Goal: Information Seeking & Learning: Learn about a topic

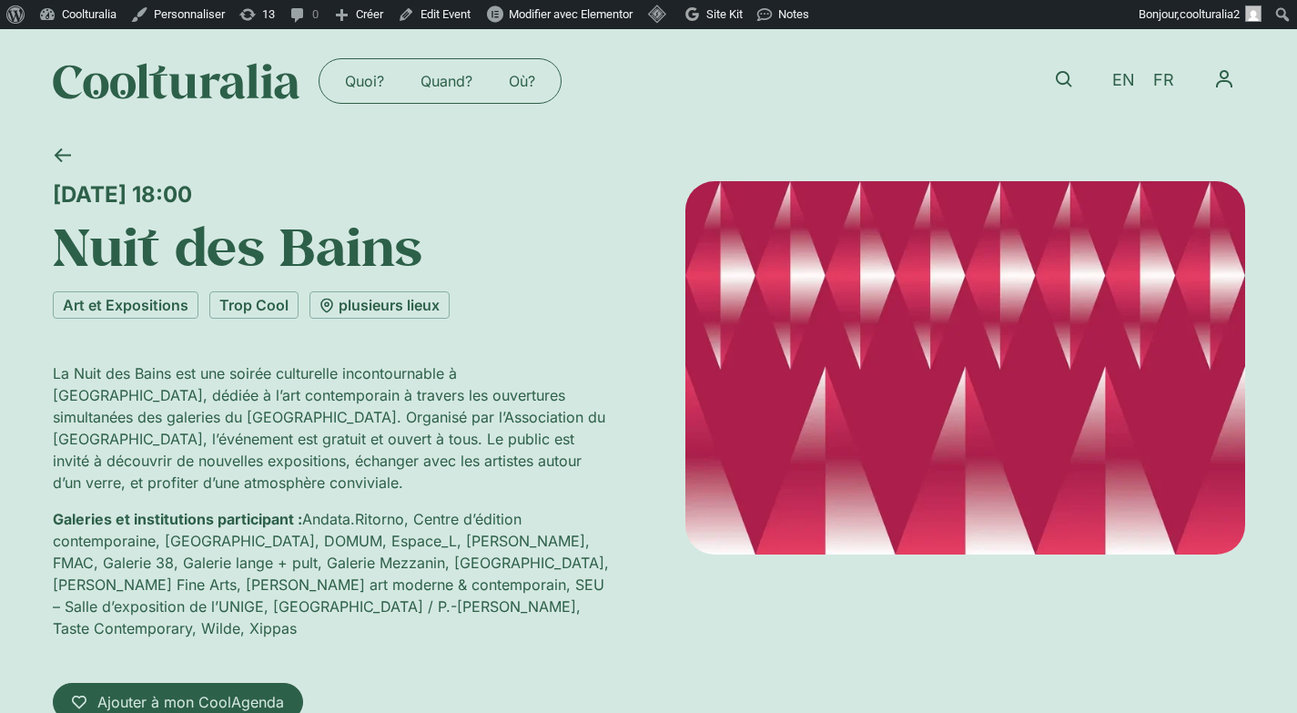
scroll to position [4, 0]
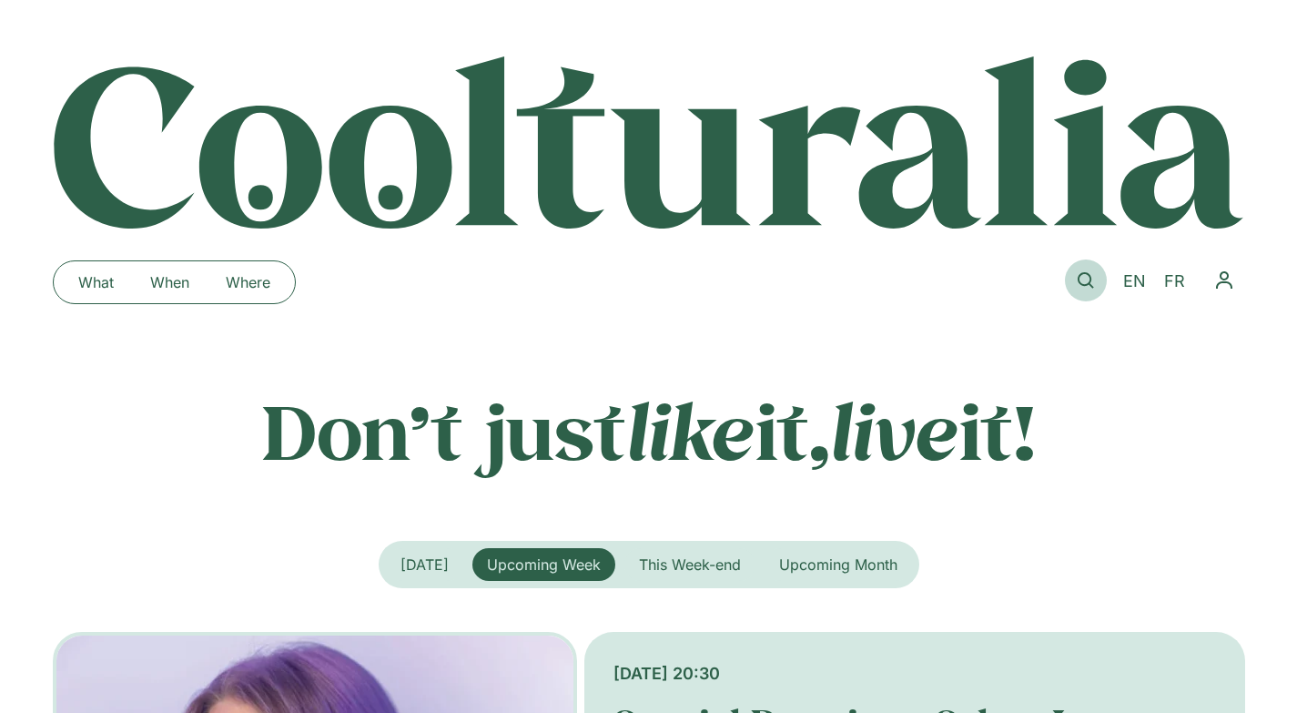
click at [1081, 276] on icon at bounding box center [1086, 280] width 16 height 16
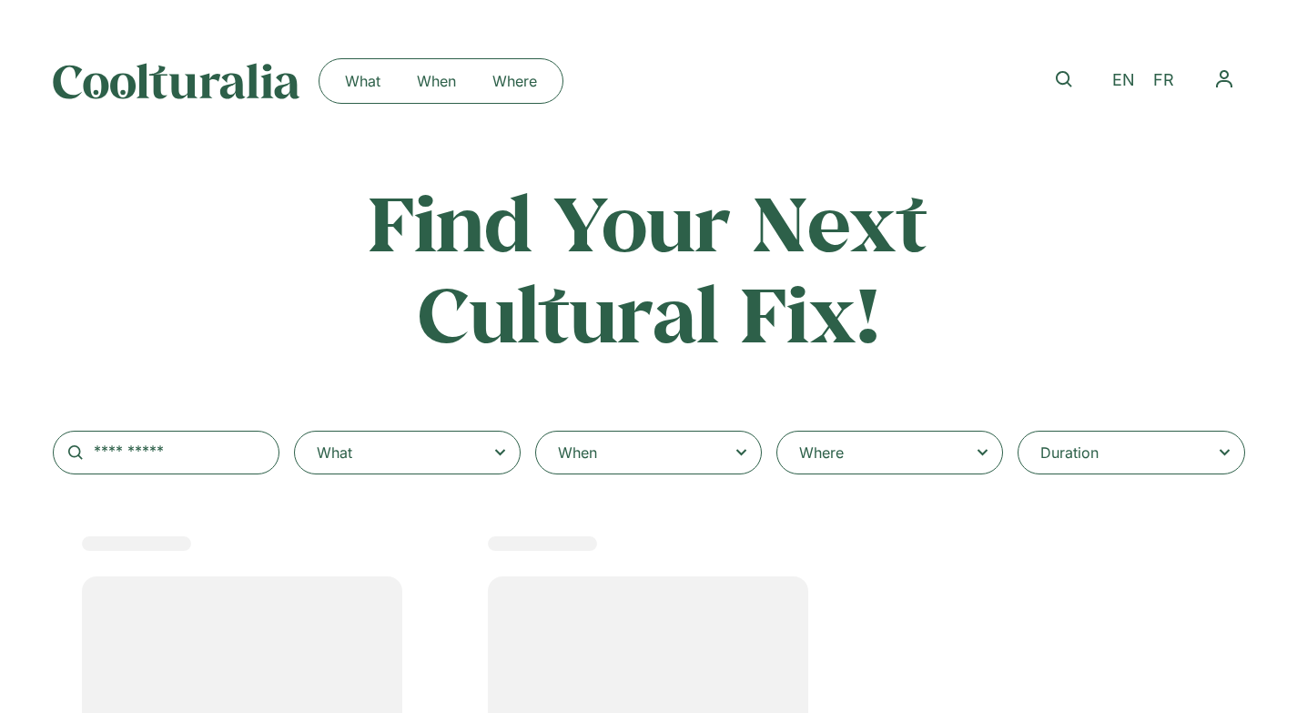
click at [855, 448] on div "Where" at bounding box center [889, 453] width 227 height 44
click at [0, 0] on select "**********" at bounding box center [0, 0] width 0 height 0
select select
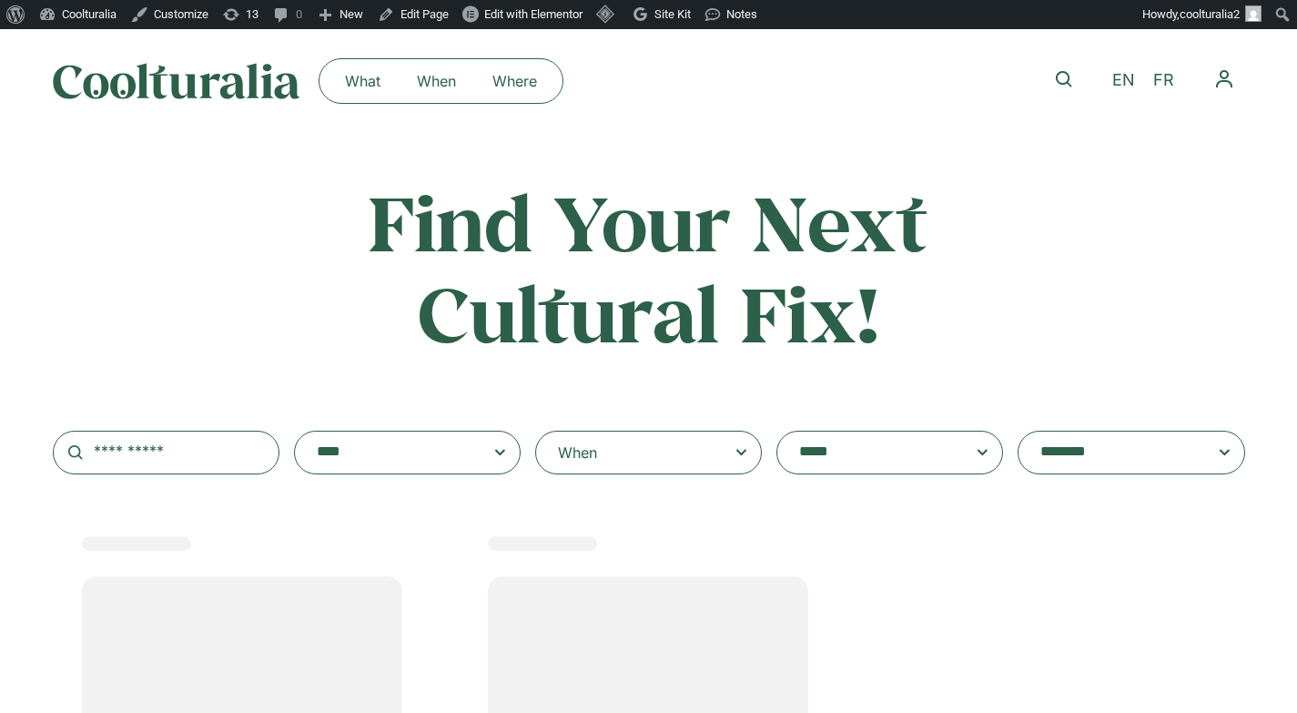
click at [855, 448] on textarea "**********" at bounding box center [872, 452] width 146 height 25
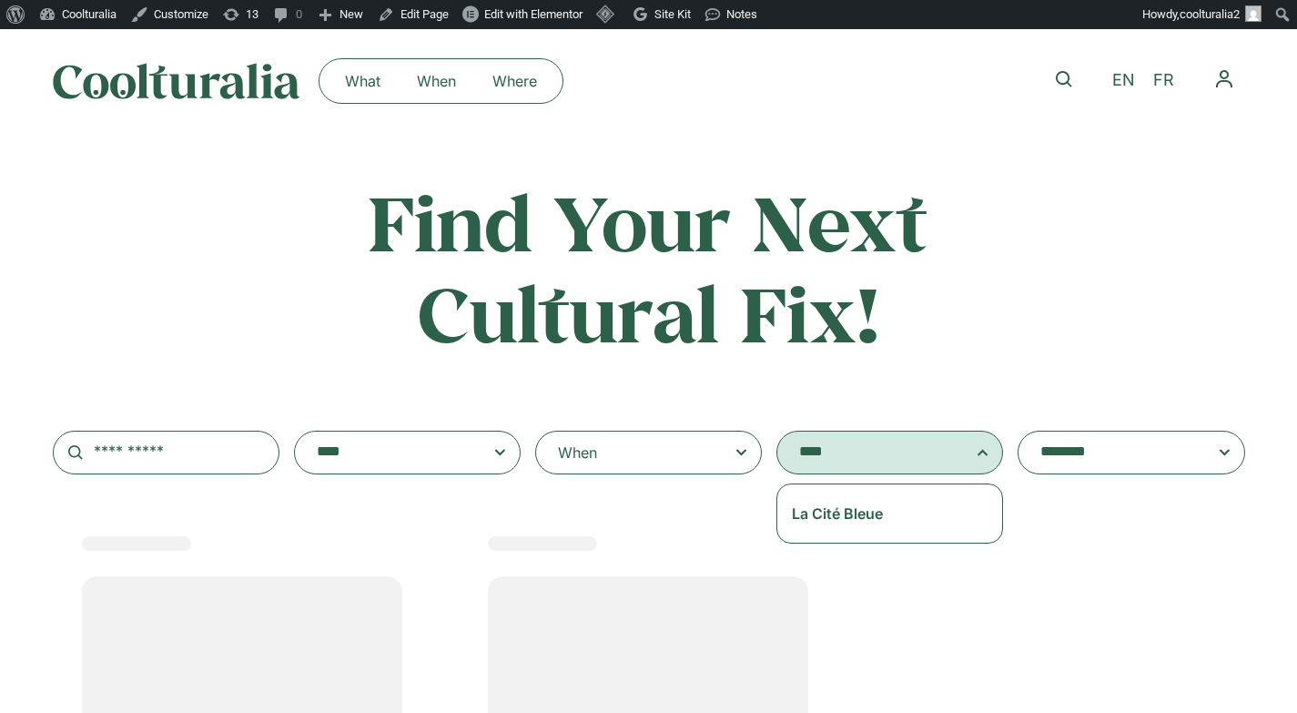
type textarea "****"
select select "****"
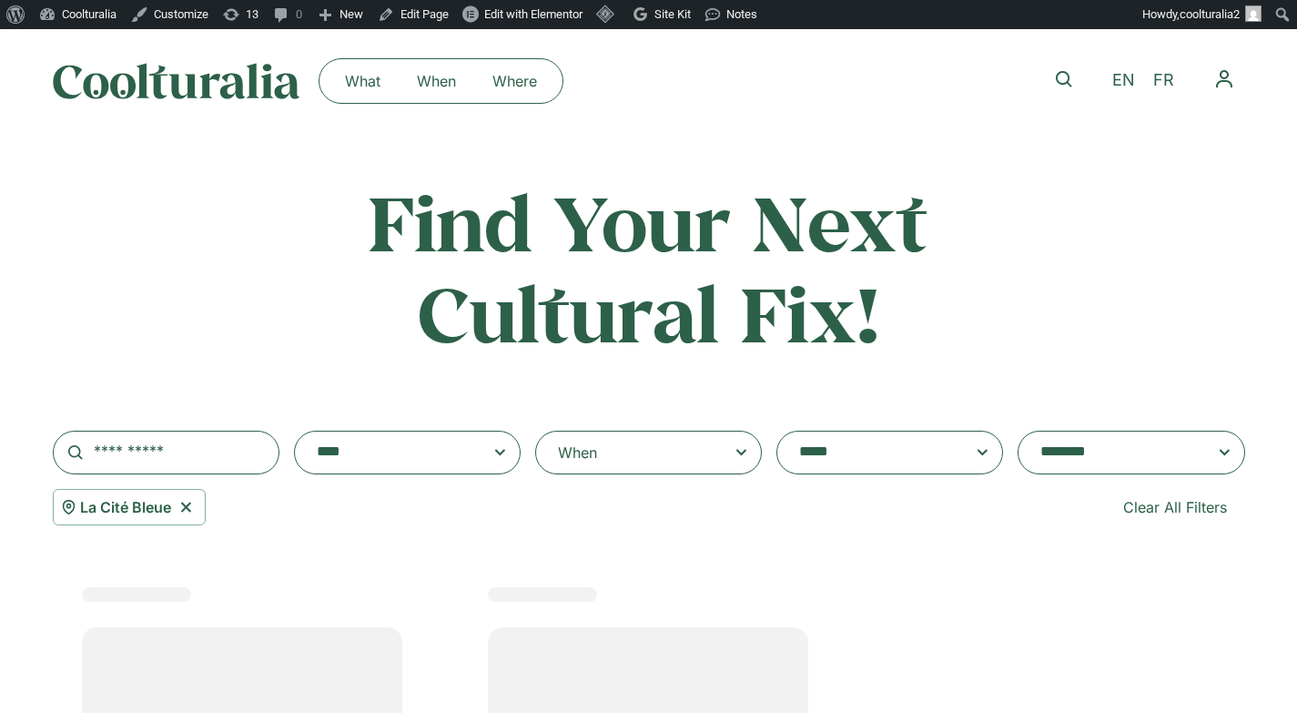
scroll to position [801, 0]
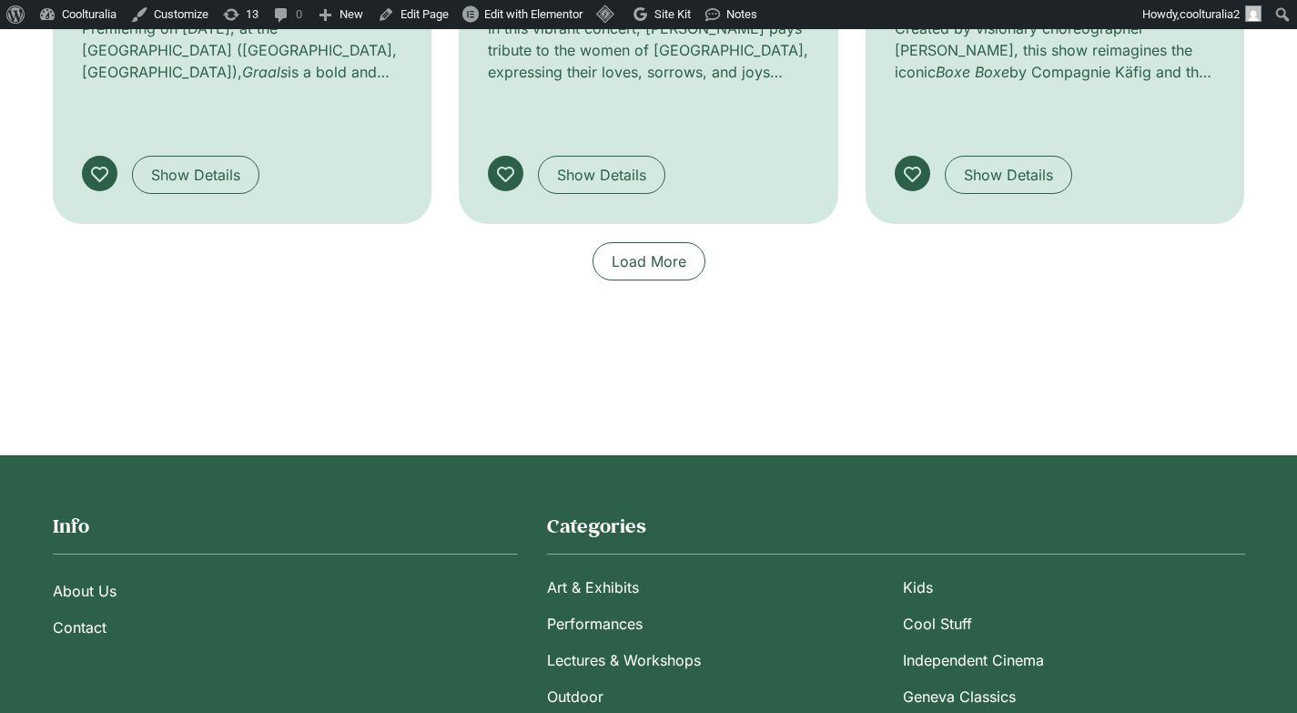
scroll to position [1544, 0]
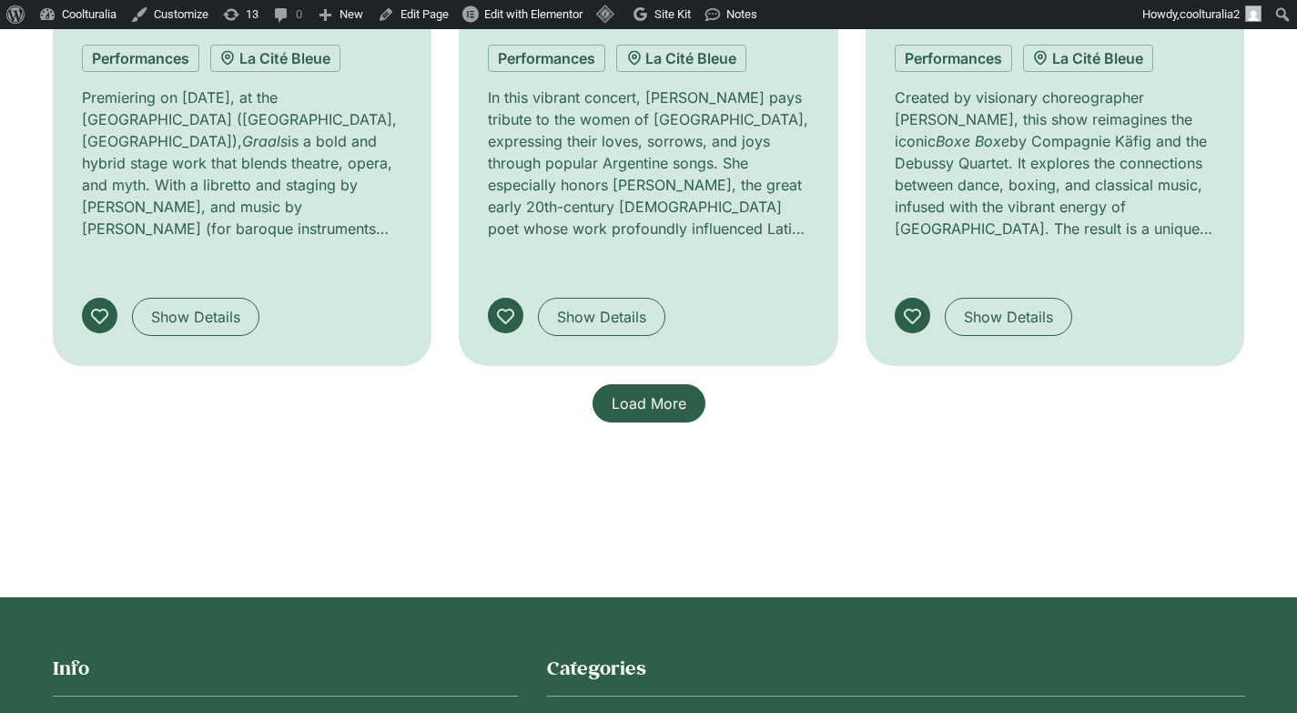
click at [657, 392] on span "Load More" at bounding box center [649, 403] width 75 height 22
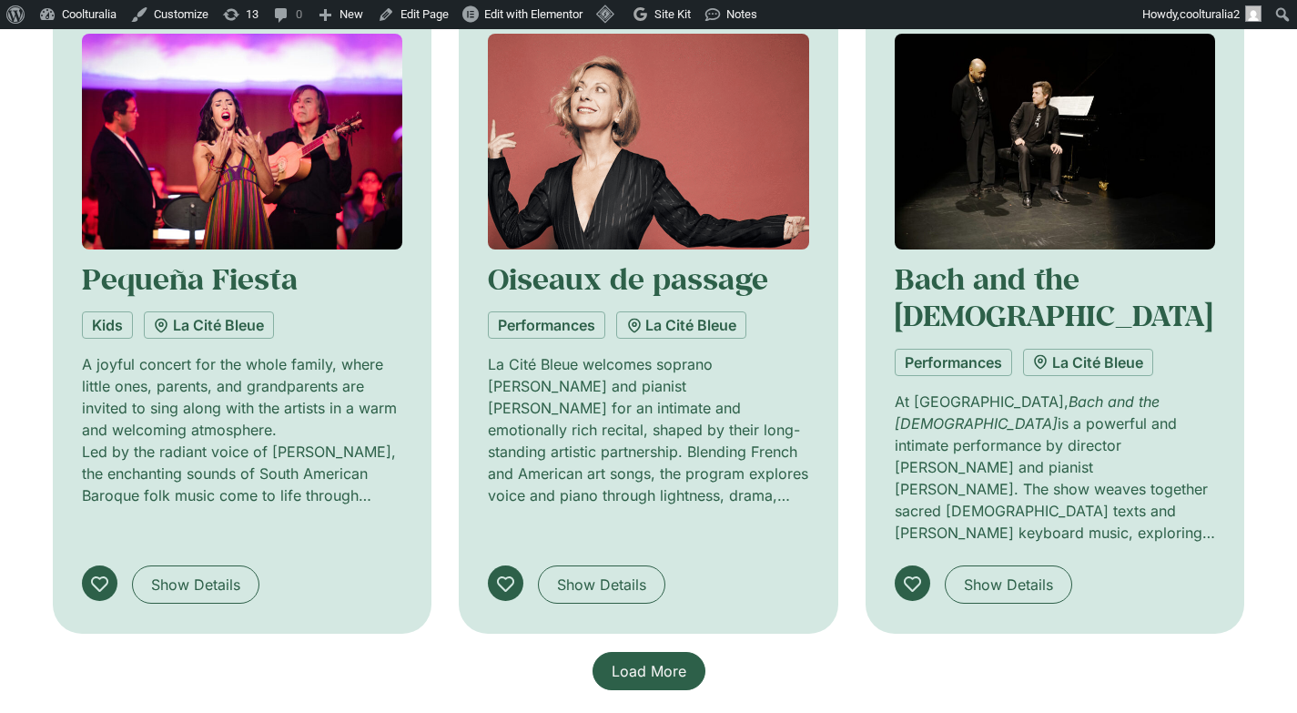
scroll to position [2669, 0]
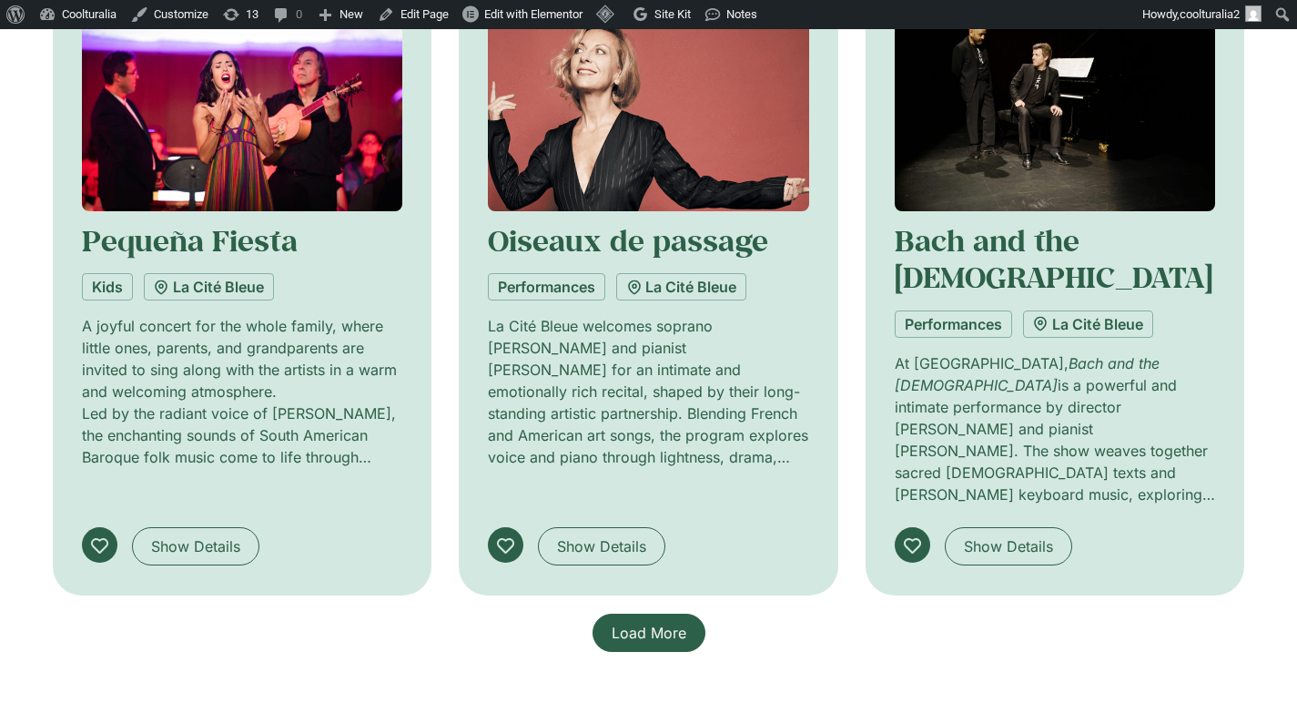
click at [669, 622] on span "Load More" at bounding box center [649, 633] width 75 height 22
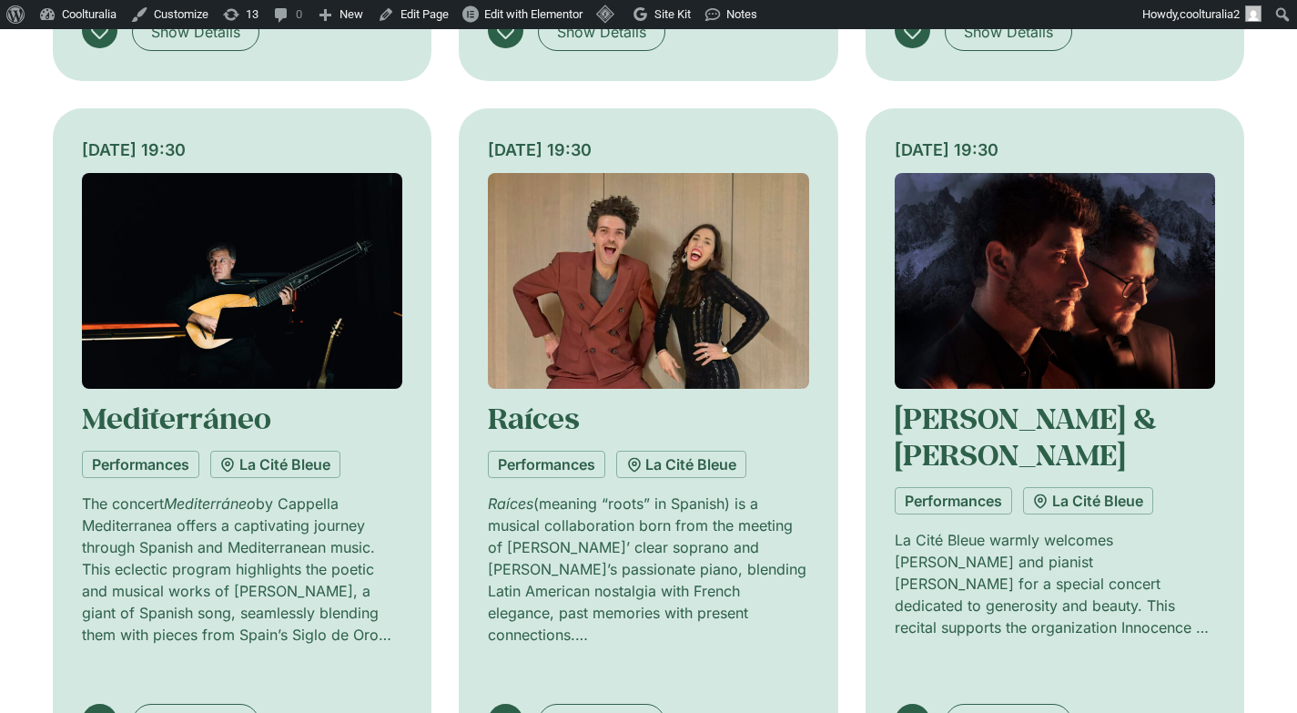
scroll to position [3905, 0]
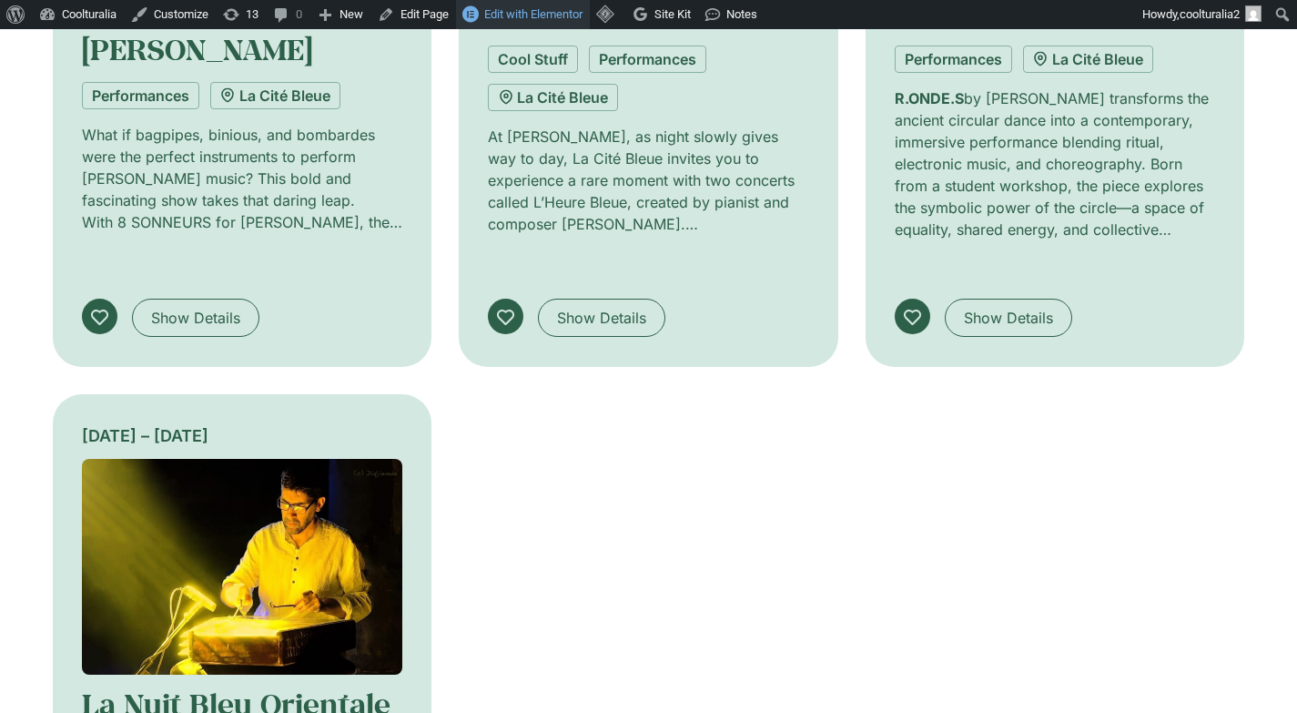
scroll to position [5000, 0]
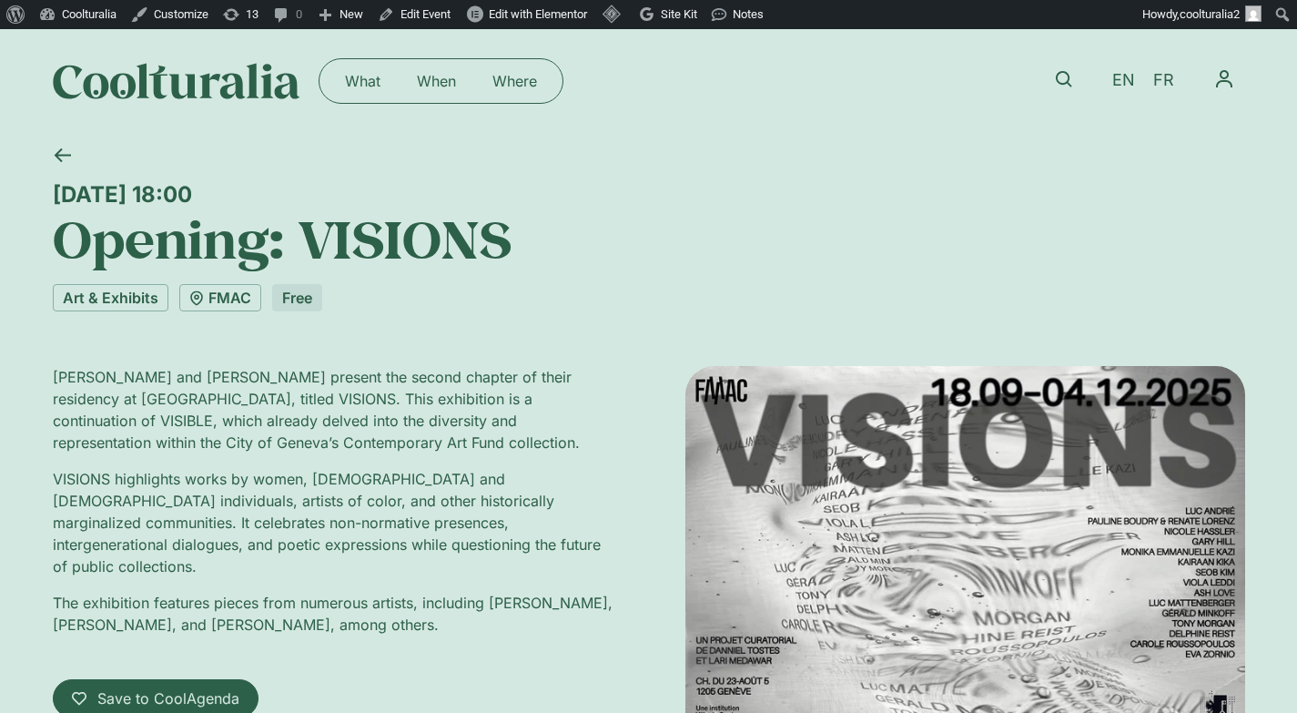
scroll to position [7, 0]
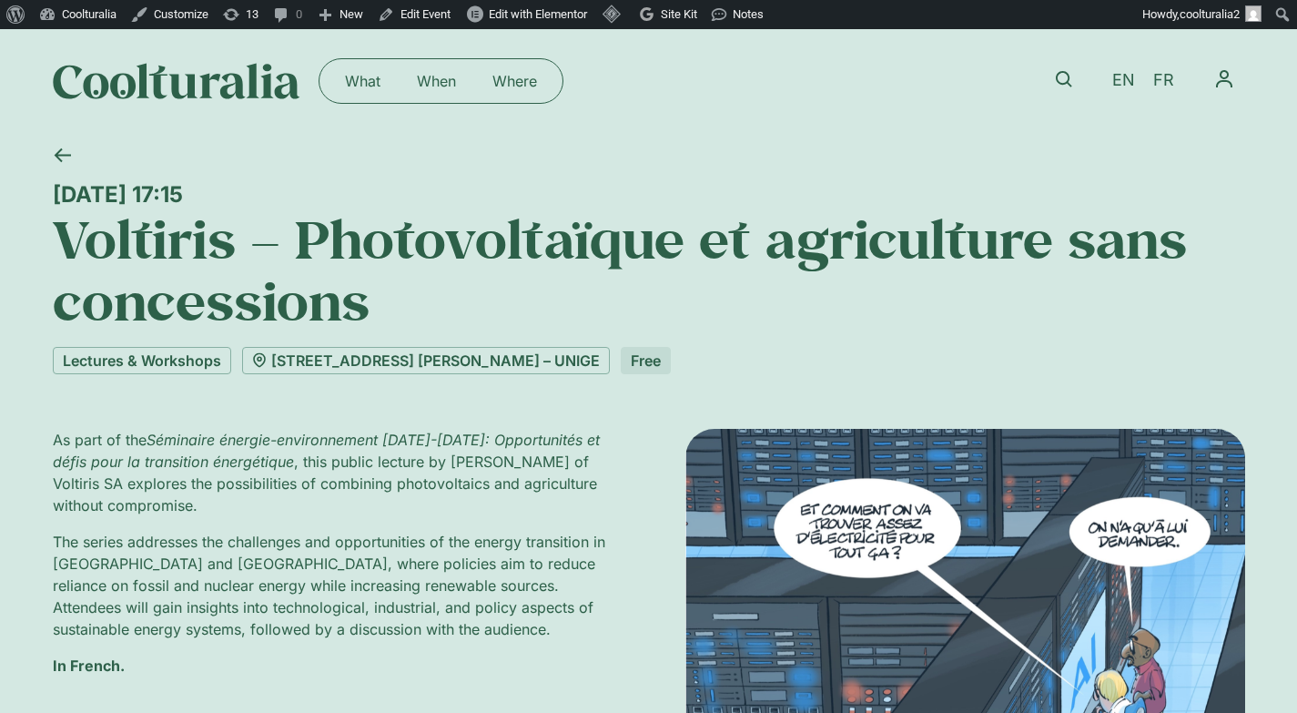
scroll to position [4, 0]
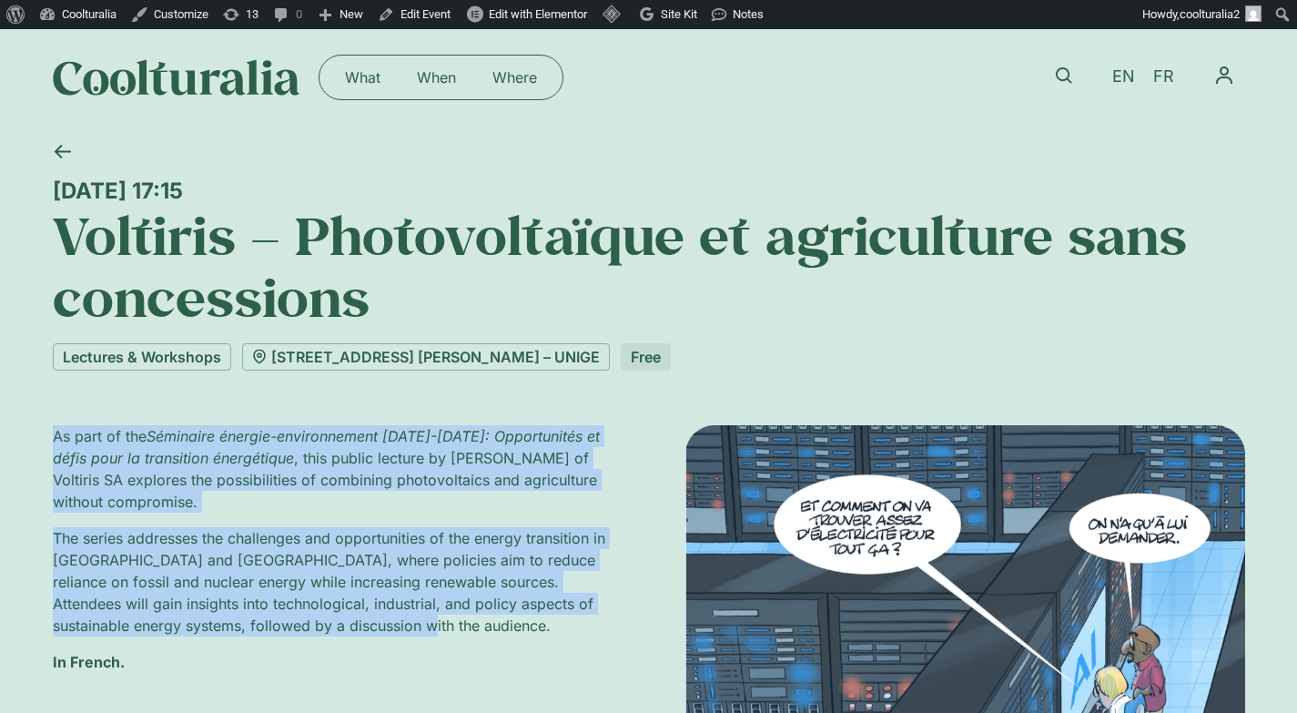
drag, startPoint x: 368, startPoint y: 631, endPoint x: 23, endPoint y: 433, distance: 397.5
click at [23, 433] on div "Thursday 18 September, 17:15 Voltiris – Photovoltaïque et agriculture sans conc…" at bounding box center [648, 542] width 1297 height 827
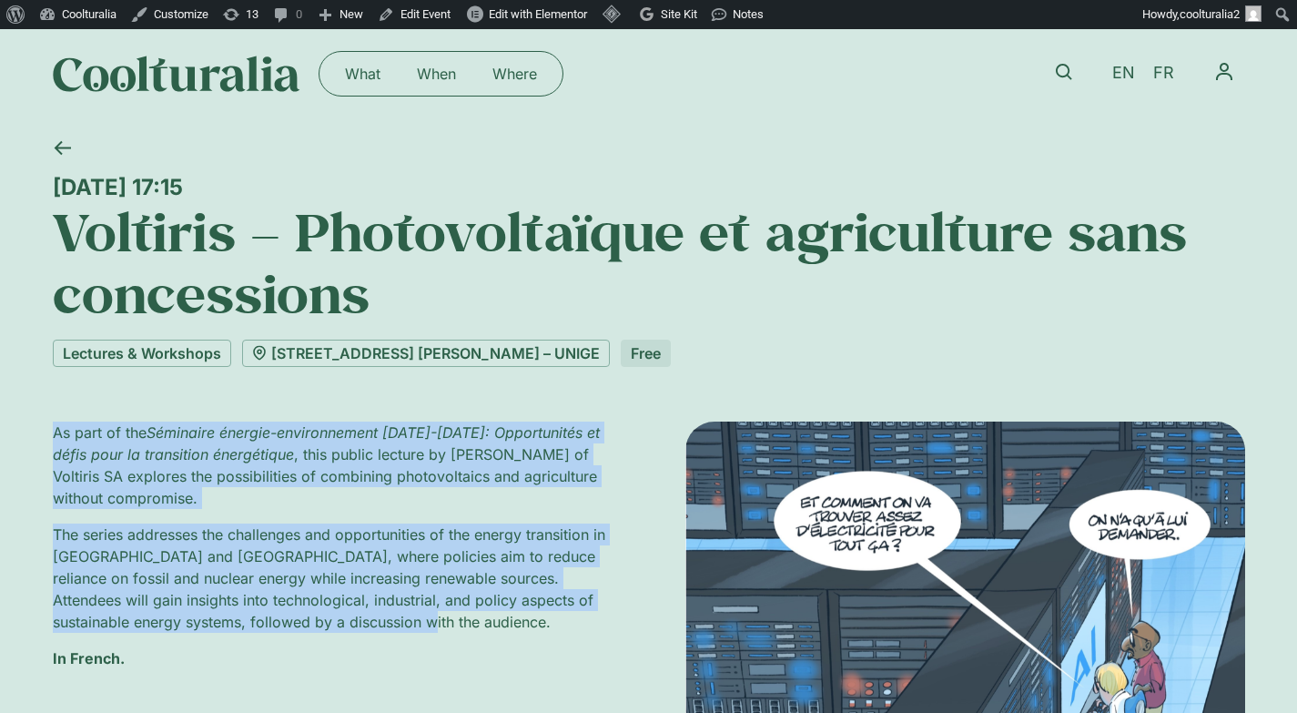
copy div "As part of the Séminaire énergie-environnement 2025-2026: Opportunités et défis…"
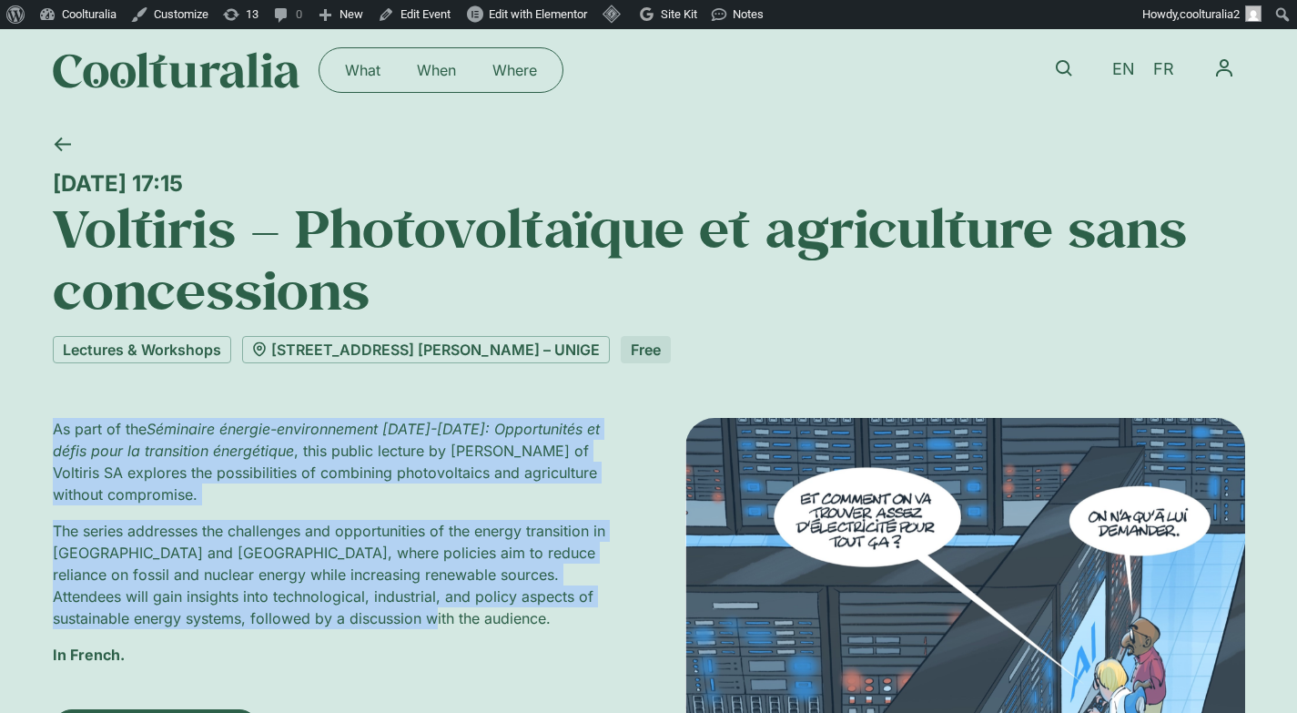
scroll to position [15, 0]
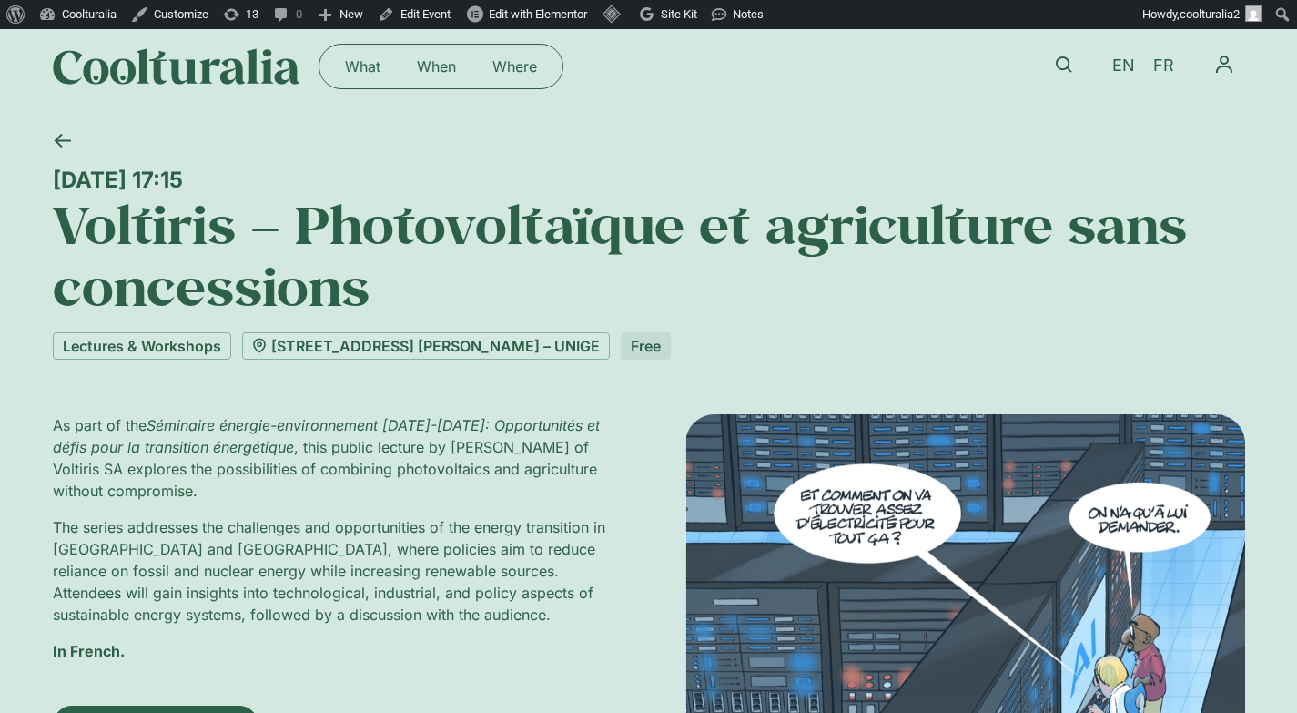
click at [333, 461] on p "As part of the Séminaire énergie-environnement 2025-2026: Opportunités et défis…" at bounding box center [333, 457] width 560 height 87
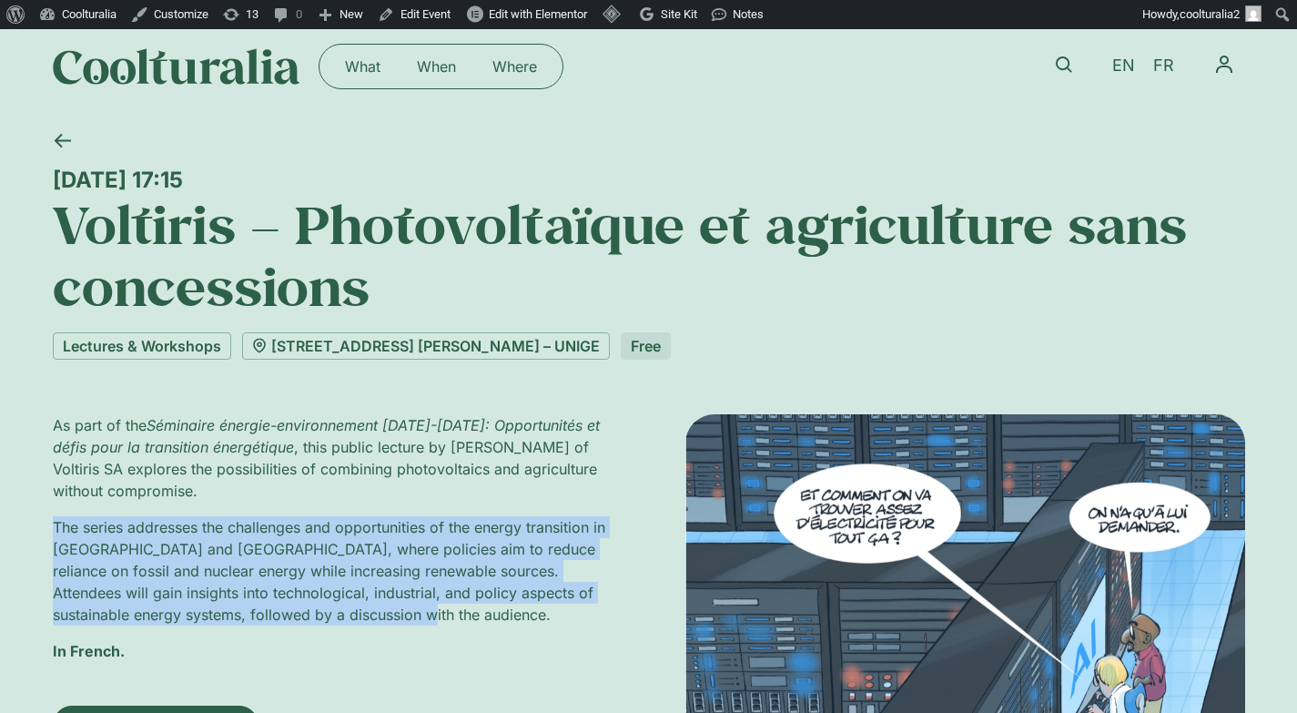
drag, startPoint x: 367, startPoint y: 613, endPoint x: 37, endPoint y: 517, distance: 343.3
click at [37, 517] on div "Thursday 18 September, 17:15 Voltiris – Photovoltaïque et agriculture sans conc…" at bounding box center [648, 531] width 1297 height 827
copy p "The series addresses the challenges and opportunities of the energy transition …"
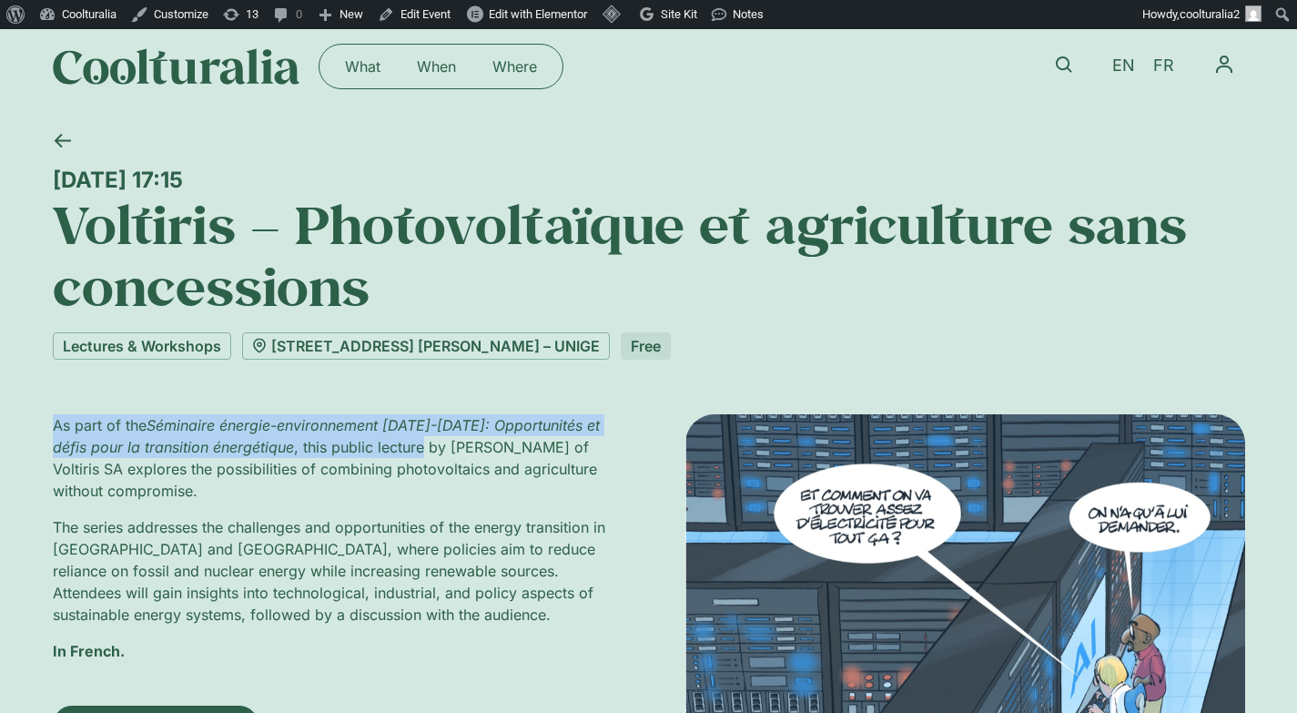
drag, startPoint x: 422, startPoint y: 445, endPoint x: 46, endPoint y: 422, distance: 377.5
click at [46, 422] on div "Thursday 18 September, 17:15 Voltiris – Photovoltaïque et agriculture sans conc…" at bounding box center [648, 531] width 1297 height 827
copy p "As part of the Séminaire énergie-environnement 2025-2026: Opportunités et défis…"
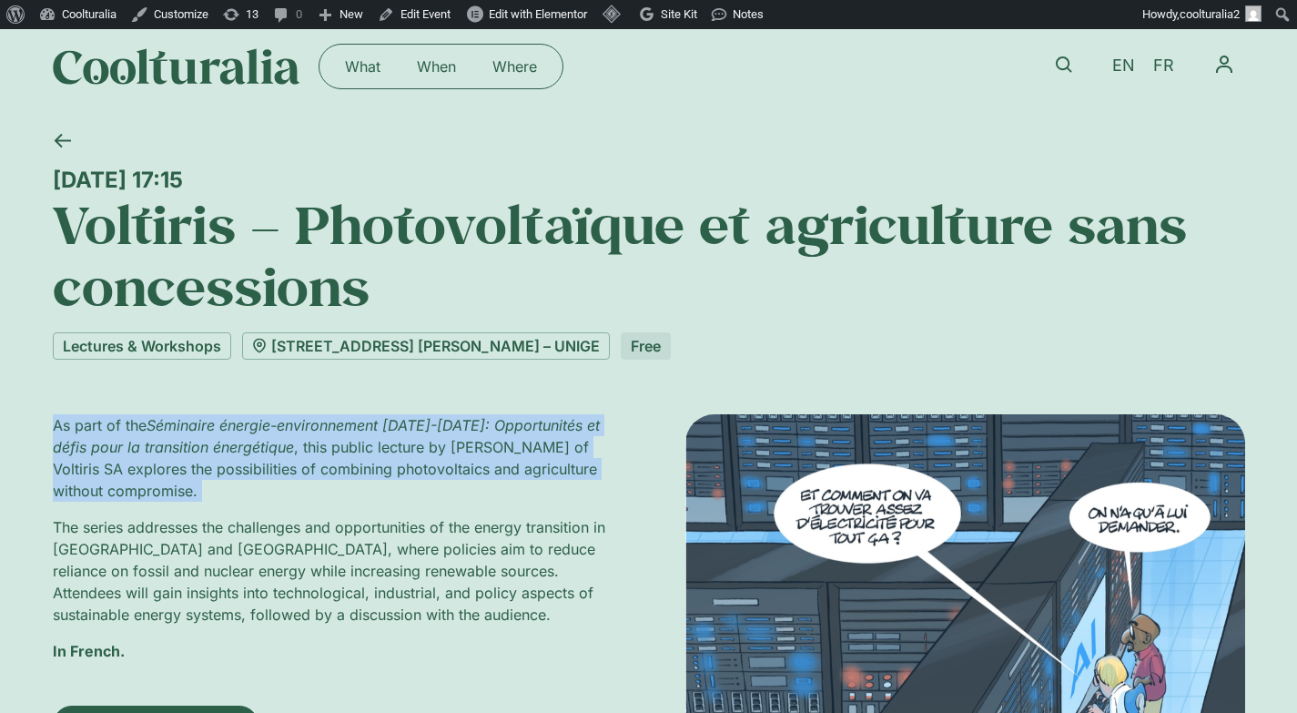
drag, startPoint x: 196, startPoint y: 489, endPoint x: 30, endPoint y: 418, distance: 180.2
click at [30, 418] on div "Thursday 18 September, 17:15 Voltiris – Photovoltaïque et agriculture sans conc…" at bounding box center [648, 531] width 1297 height 827
copy div "As part of the Séminaire énergie-environnement 2025-2026: Opportunités et défis…"
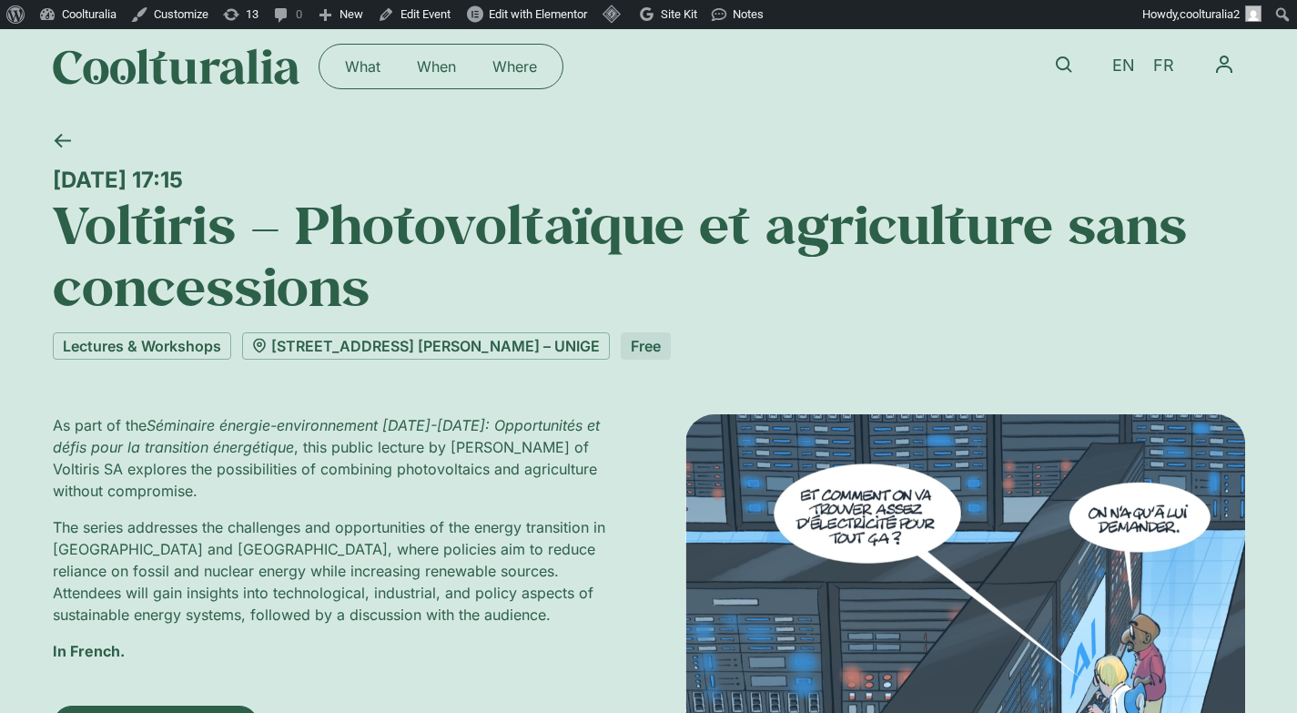
click at [269, 623] on p "The series addresses the challenges and opportunities of the energy transition …" at bounding box center [333, 570] width 560 height 109
click at [1168, 48] on li "FR" at bounding box center [1164, 66] width 40 height 40
click at [1168, 73] on span "FR" at bounding box center [1163, 65] width 21 height 19
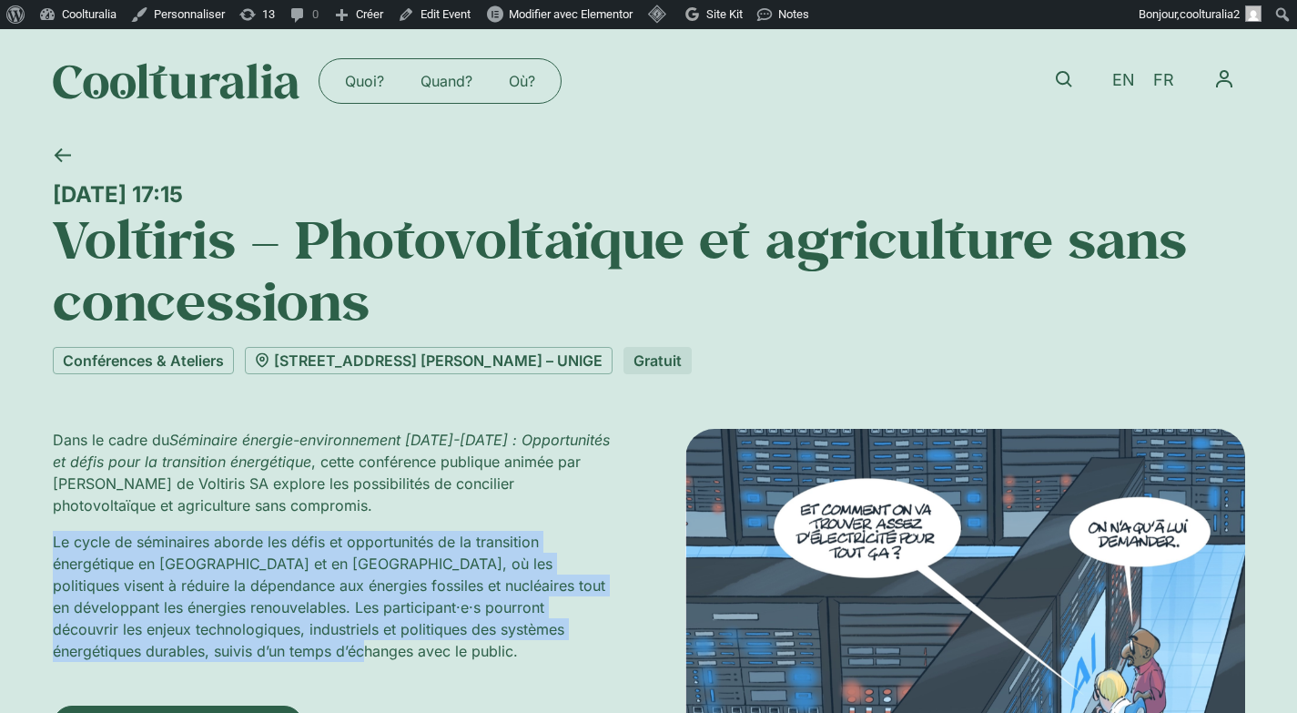
drag, startPoint x: 242, startPoint y: 647, endPoint x: 46, endPoint y: 532, distance: 228.1
click at [46, 532] on div "[DATE] 17:15 Voltiris – Photovoltaïque et agriculture sans concessions Conféren…" at bounding box center [648, 539] width 1297 height 813
copy p "Le cycle de séminaires aborde les défis et opportunités de la transition énergé…"
click at [65, 156] on icon at bounding box center [62, 155] width 17 height 17
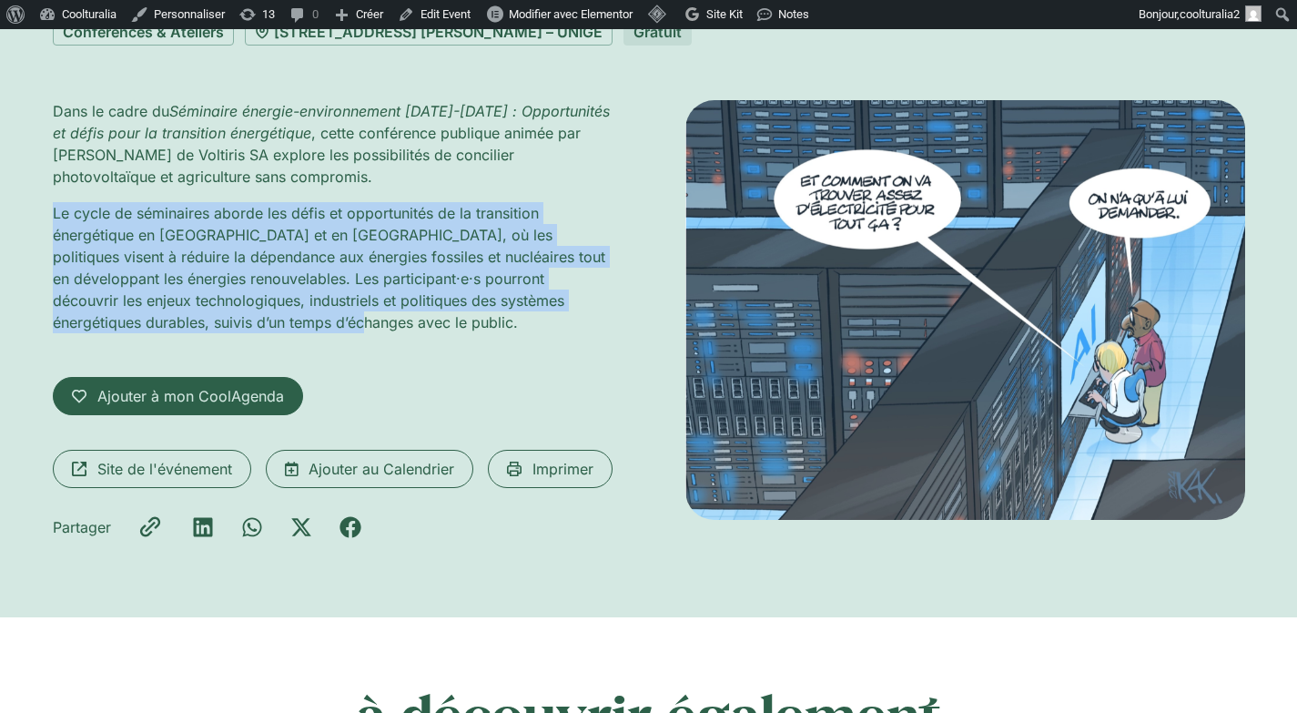
scroll to position [366, 0]
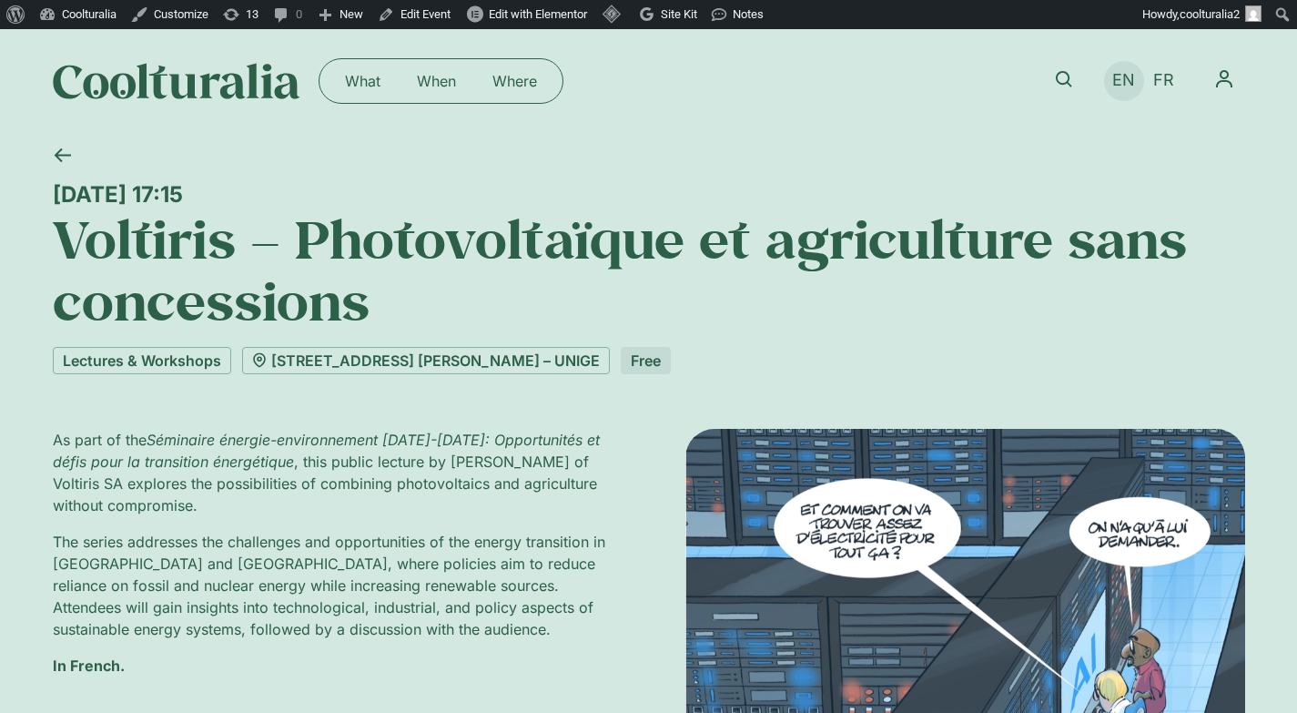
click at [1112, 72] on span "EN" at bounding box center [1123, 80] width 23 height 19
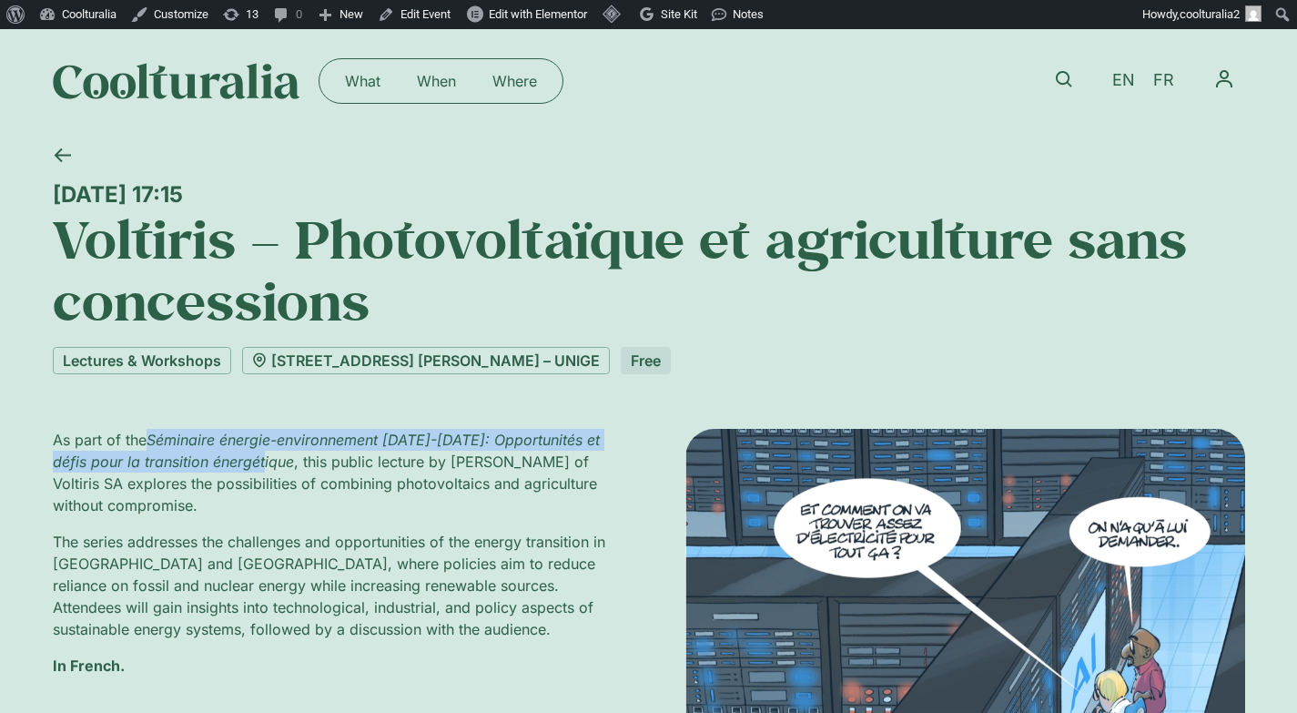
drag, startPoint x: 149, startPoint y: 436, endPoint x: 291, endPoint y: 464, distance: 144.8
click at [291, 464] on em "Séminaire énergie-environnement 2025-2026: Opportunités et défis pour la transi…" at bounding box center [326, 451] width 547 height 40
copy em "Séminaire énergie-environnement 2025-2026: Opportunités et défis pour la transi…"
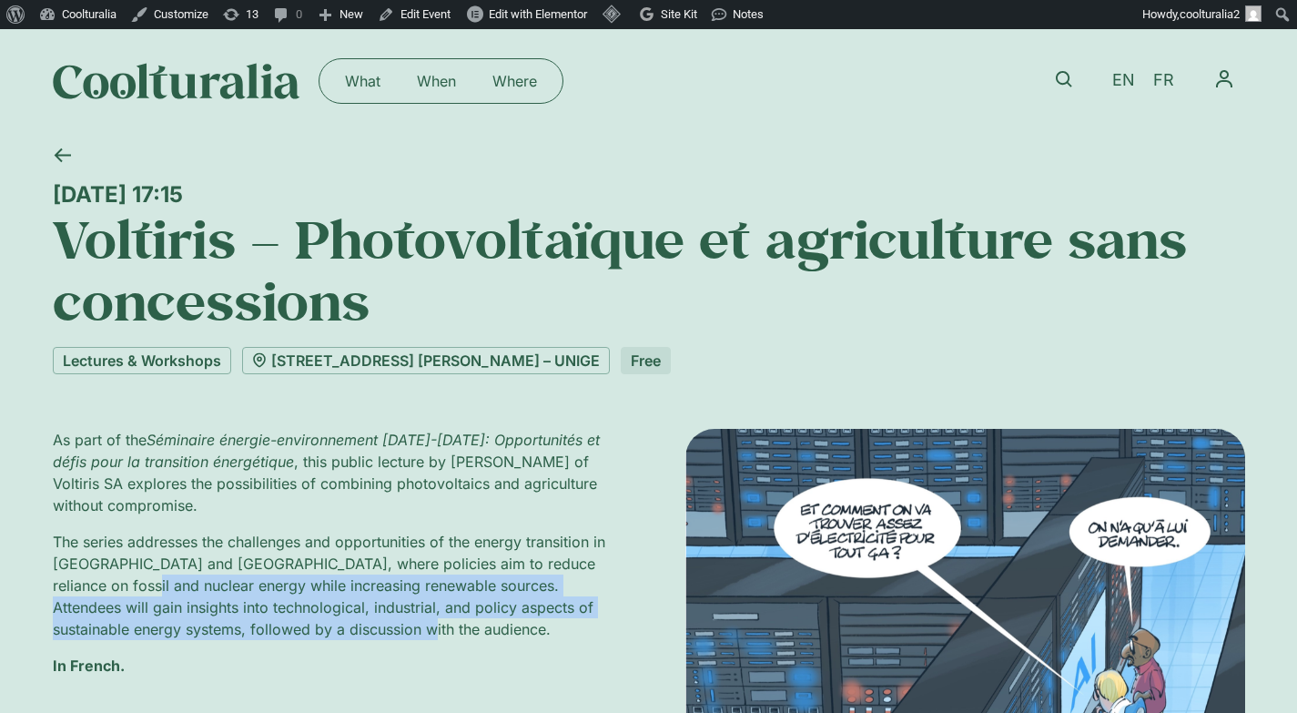
drag, startPoint x: 364, startPoint y: 629, endPoint x: 127, endPoint y: 605, distance: 237.8
click at [126, 589] on p "The series addresses the challenges and opportunities of the energy transition …" at bounding box center [333, 585] width 560 height 109
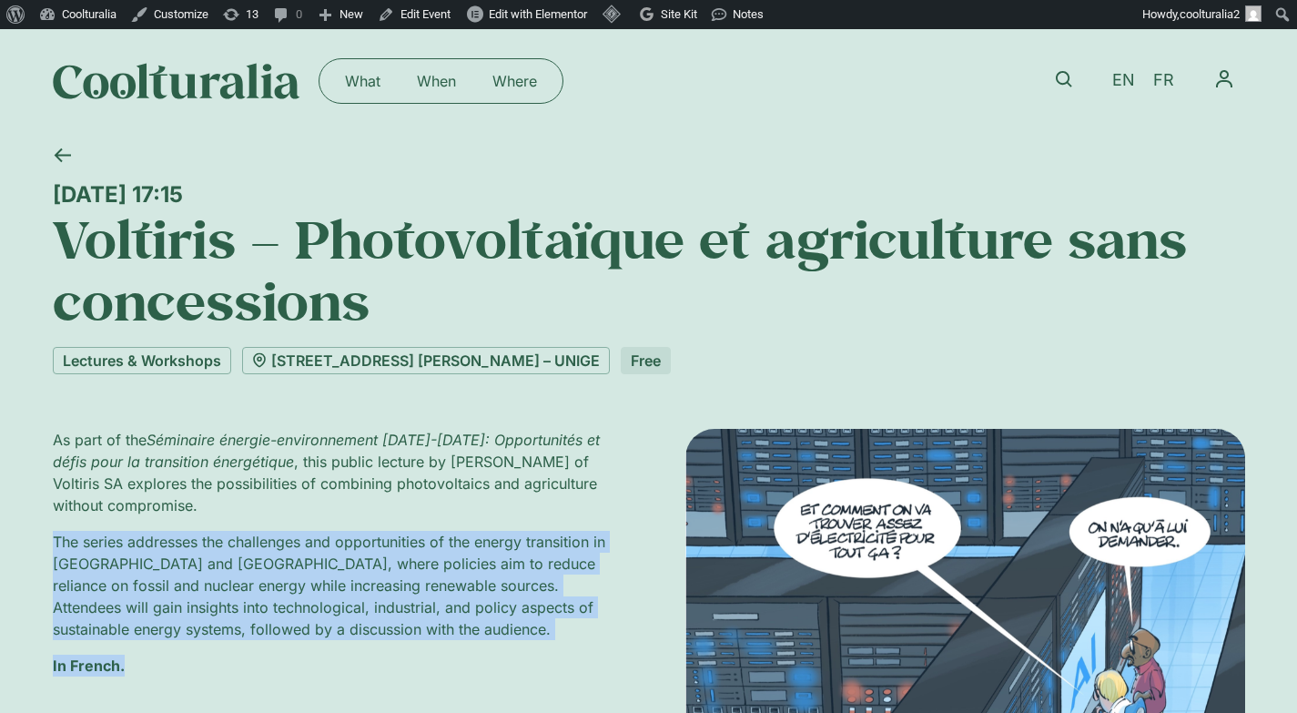
drag, startPoint x: 125, startPoint y: 674, endPoint x: 27, endPoint y: 550, distance: 158.2
click at [27, 550] on div "Thursday 18 September, 17:15 Voltiris – Photovoltaïque et agriculture sans conc…" at bounding box center [648, 546] width 1297 height 827
copy div "The series addresses the challenges and opportunities of the energy transition …"
click at [372, 654] on p "In French." at bounding box center [333, 665] width 560 height 22
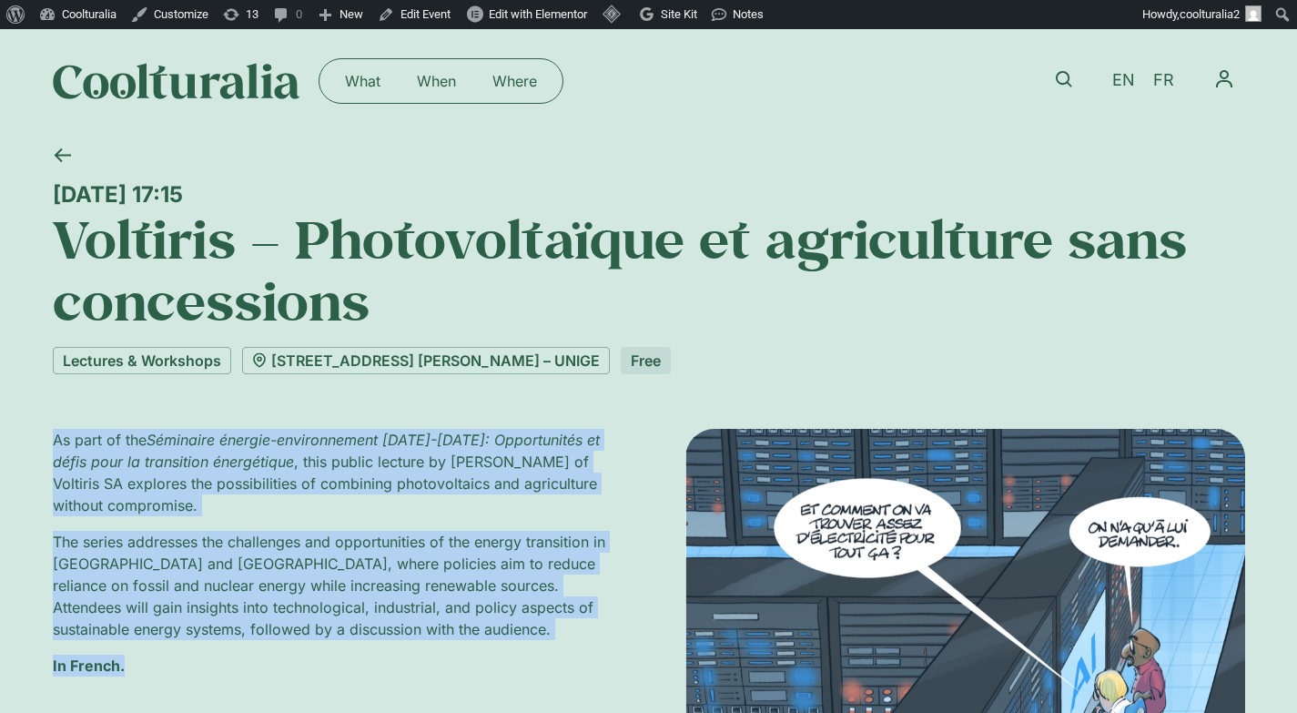
drag, startPoint x: 147, startPoint y: 672, endPoint x: 29, endPoint y: 435, distance: 264.2
click at [29, 435] on div "Thursday 18 September, 17:15 Voltiris – Photovoltaïque et agriculture sans conc…" at bounding box center [648, 546] width 1297 height 827
copy div "As part of the Séminaire énergie-environnement 2025-2026: Opportunités et défis…"
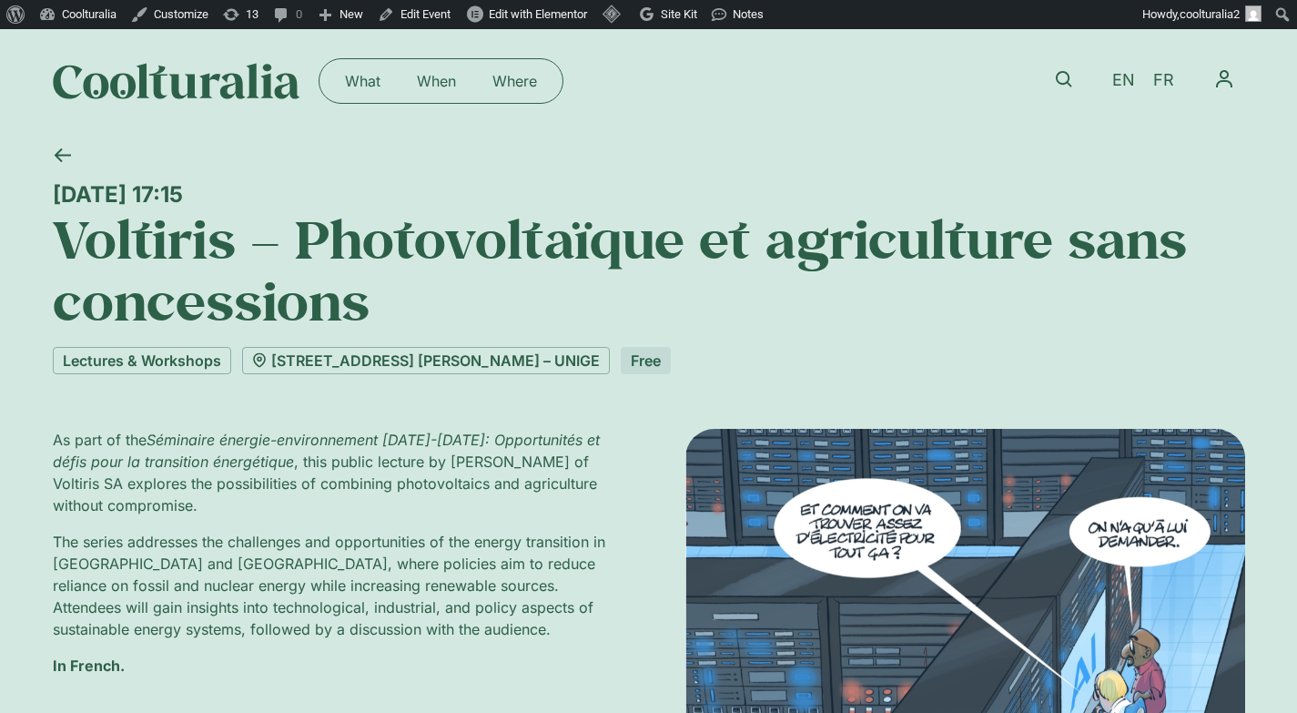
click at [141, 684] on div "As part of the Séminaire énergie-environnement 2025-2026: Opportunités et défis…" at bounding box center [333, 560] width 560 height 262
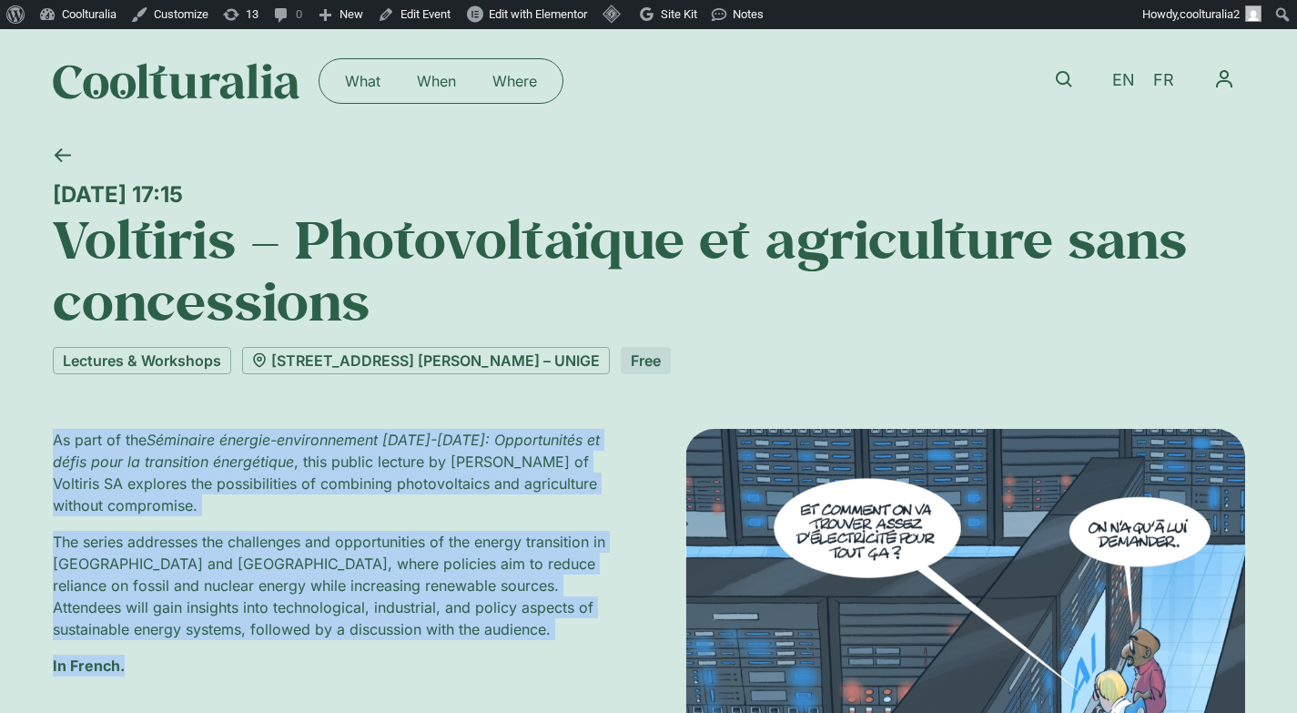
drag, startPoint x: 137, startPoint y: 671, endPoint x: 23, endPoint y: 416, distance: 279.5
click at [23, 416] on div "Thursday 18 September, 17:15 Voltiris – Photovoltaïque et agriculture sans conc…" at bounding box center [648, 546] width 1297 height 827
copy div "As part of the Séminaire énergie-environnement 2025-2026: Opportunités et défis…"
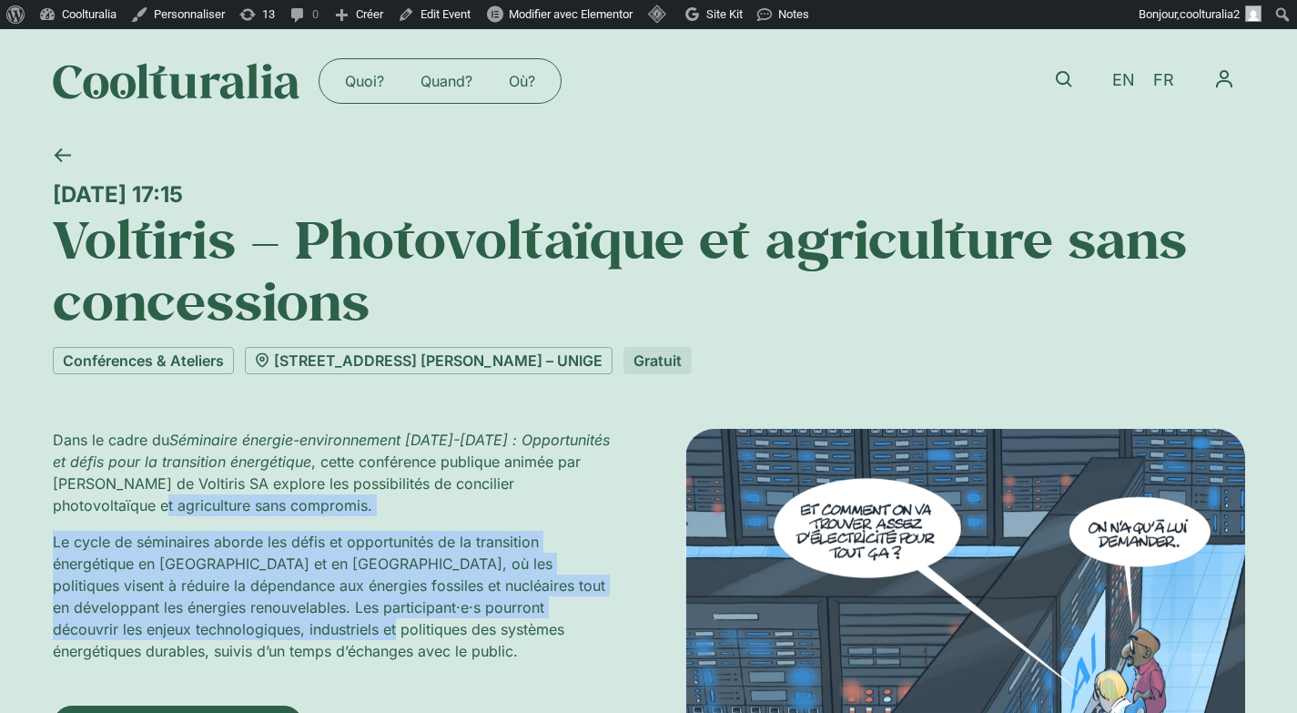
drag, startPoint x: 241, startPoint y: 631, endPoint x: 76, endPoint y: 538, distance: 189.1
click at [42, 516] on div "[DATE] 17:15 Voltiris – Photovoltaïque et agriculture sans concessions Conféren…" at bounding box center [648, 539] width 1297 height 813
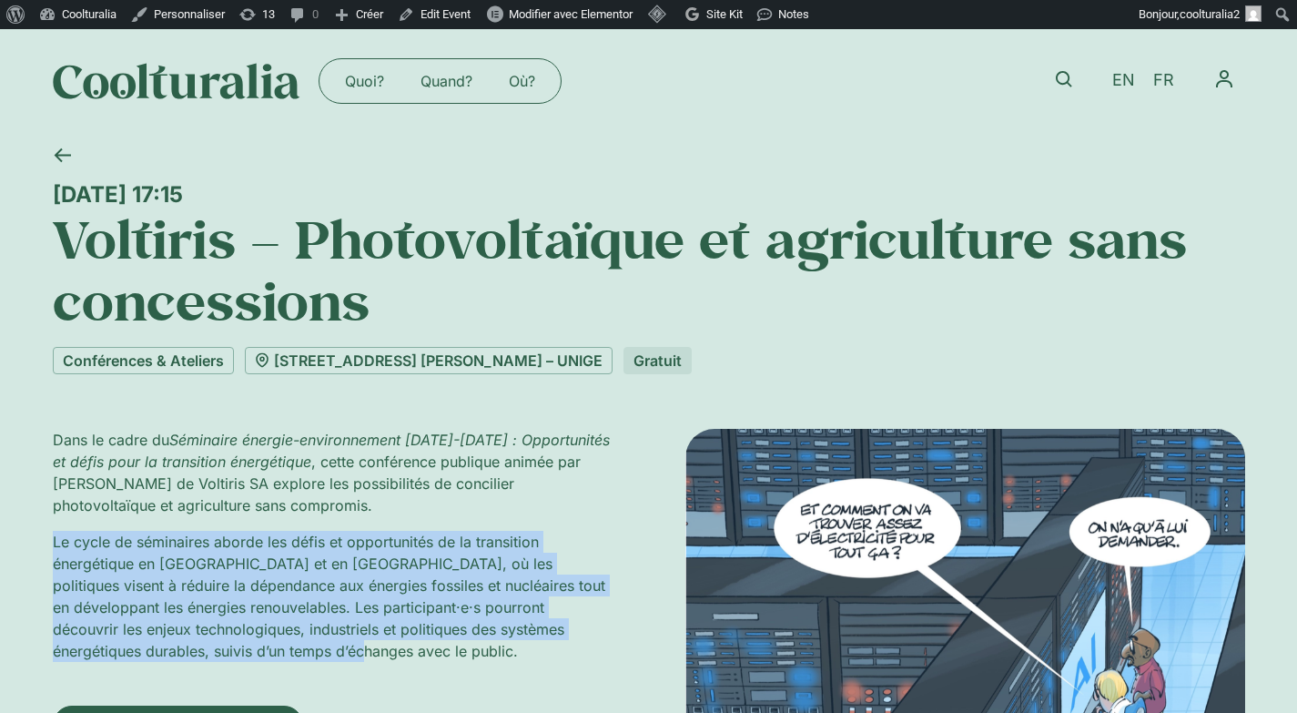
drag, startPoint x: 232, startPoint y: 657, endPoint x: 40, endPoint y: 542, distance: 224.2
click at [40, 542] on div "Jeudi 18 septembre, 17:15 Voltiris – Photovoltaïque et agriculture sans concess…" at bounding box center [648, 539] width 1297 height 813
copy p "Le cycle de séminaires aborde les défis et opportunités de la transition énergé…"
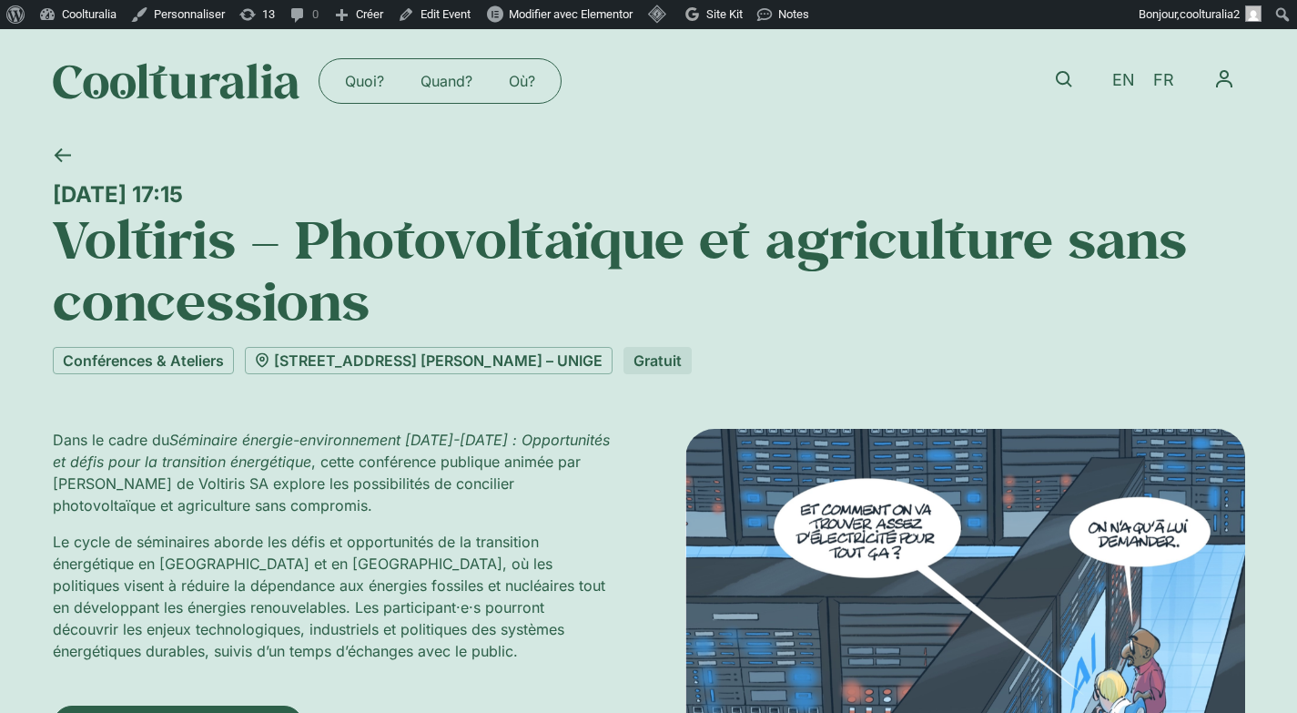
click at [306, 638] on p "Le cycle de séminaires aborde les défis et opportunités de la transition énergé…" at bounding box center [333, 596] width 560 height 131
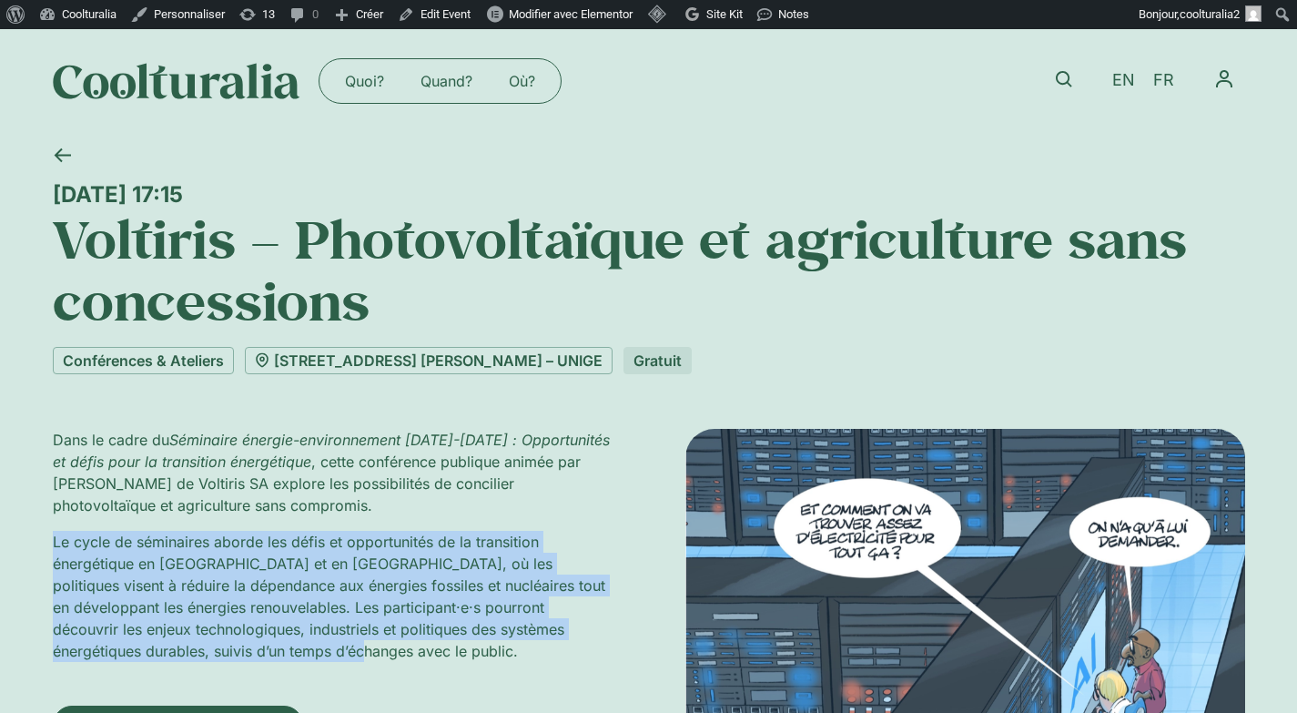
drag, startPoint x: 271, startPoint y: 643, endPoint x: 30, endPoint y: 541, distance: 262.2
click at [30, 541] on div "Jeudi 18 septembre, 17:15 Voltiris – Photovoltaïque et agriculture sans concess…" at bounding box center [648, 539] width 1297 height 813
copy p "Le cycle de séminaires aborde les défis et opportunités de la transition énergé…"
click at [333, 597] on p "Le cycle de séminaires aborde les défis et opportunités de la transition énergé…" at bounding box center [333, 596] width 560 height 131
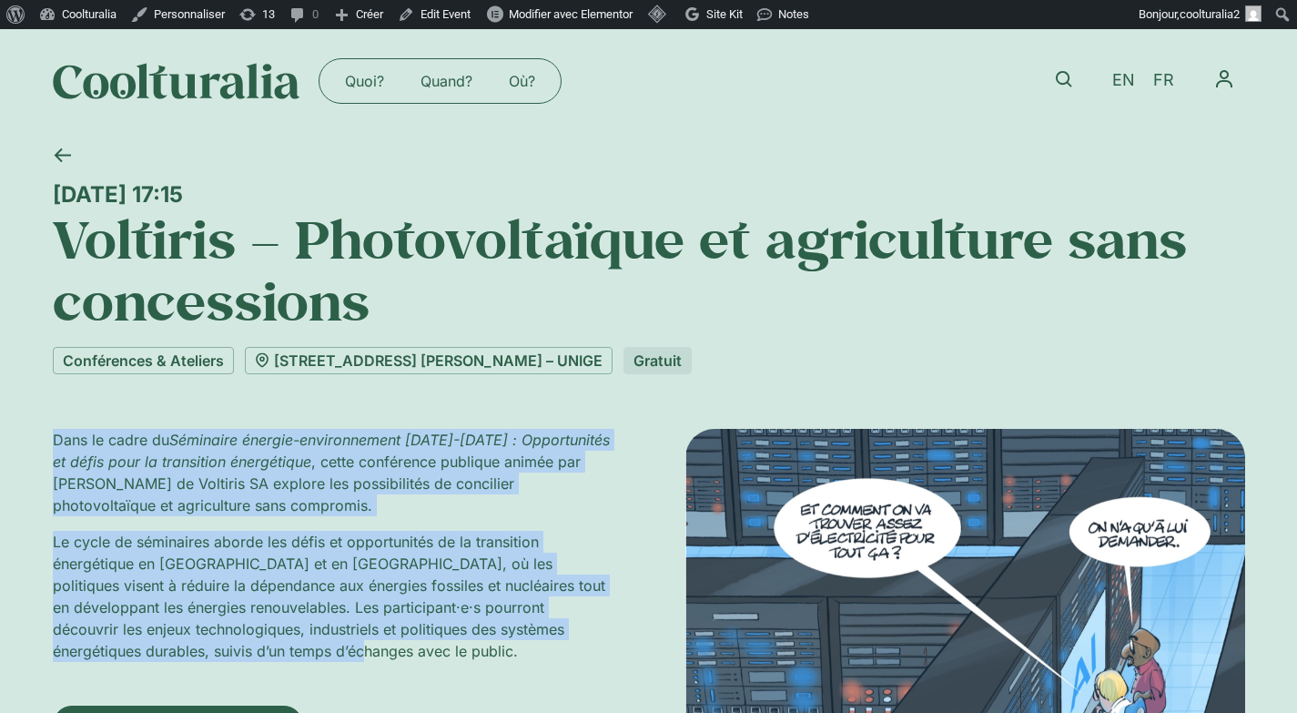
drag, startPoint x: 245, startPoint y: 654, endPoint x: 4, endPoint y: 440, distance: 323.0
click at [4, 440] on div "Jeudi 18 septembre, 17:15 Voltiris – Photovoltaïque et agriculture sans concess…" at bounding box center [648, 539] width 1297 height 813
copy div "Dans le cadre du Séminaire énergie-environnement 2025-2026 : Opportunités et dé…"
click at [1062, 76] on icon at bounding box center [1064, 79] width 16 height 16
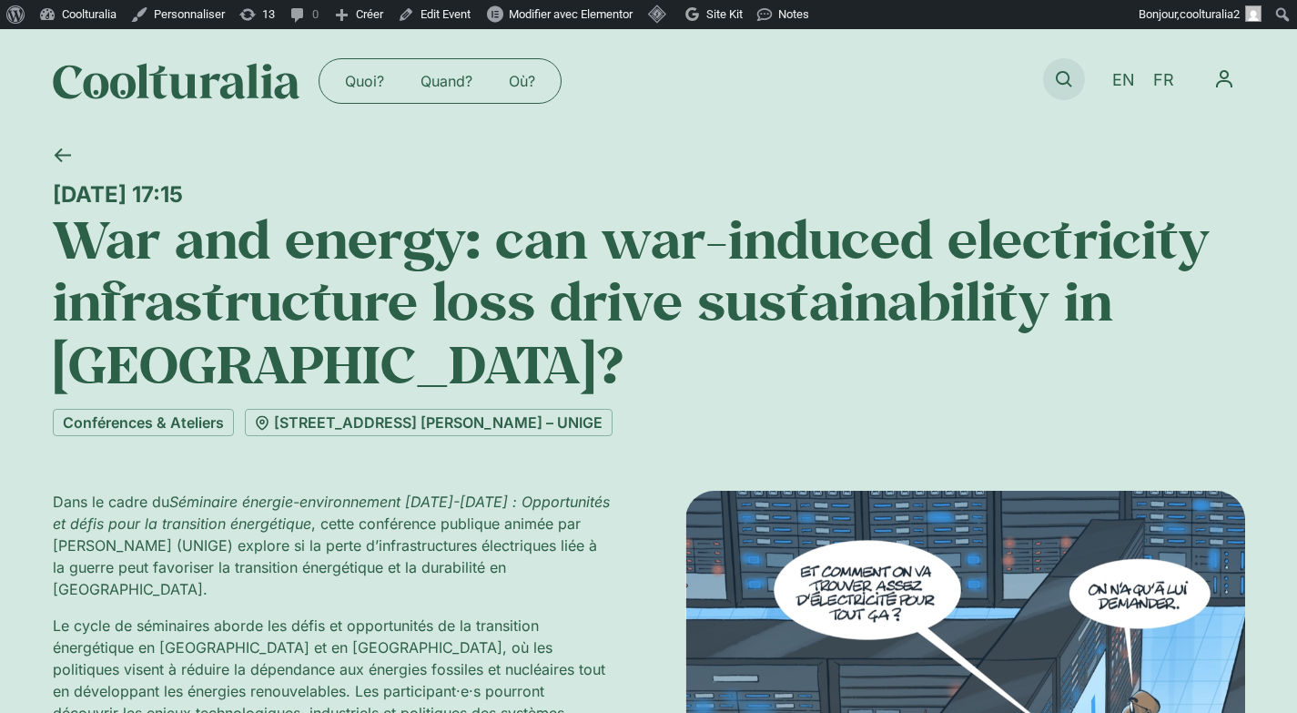
click at [1063, 65] on link at bounding box center [1064, 79] width 42 height 42
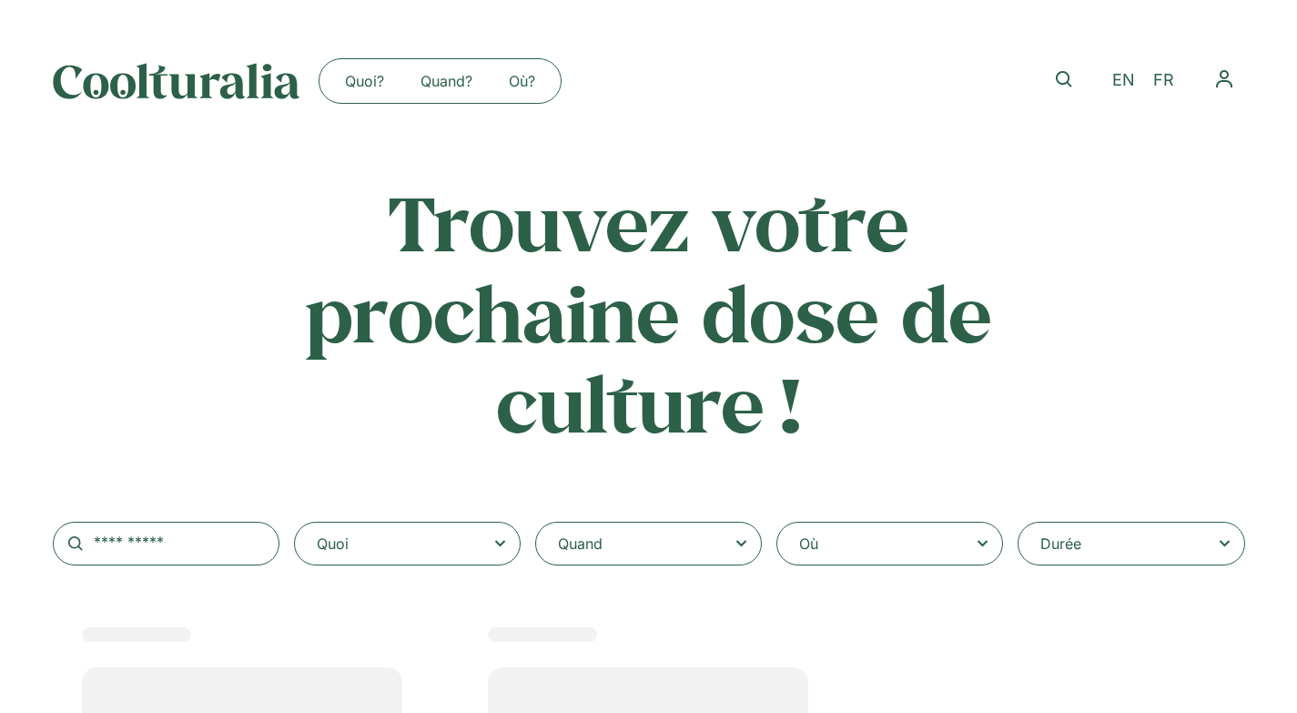
select select
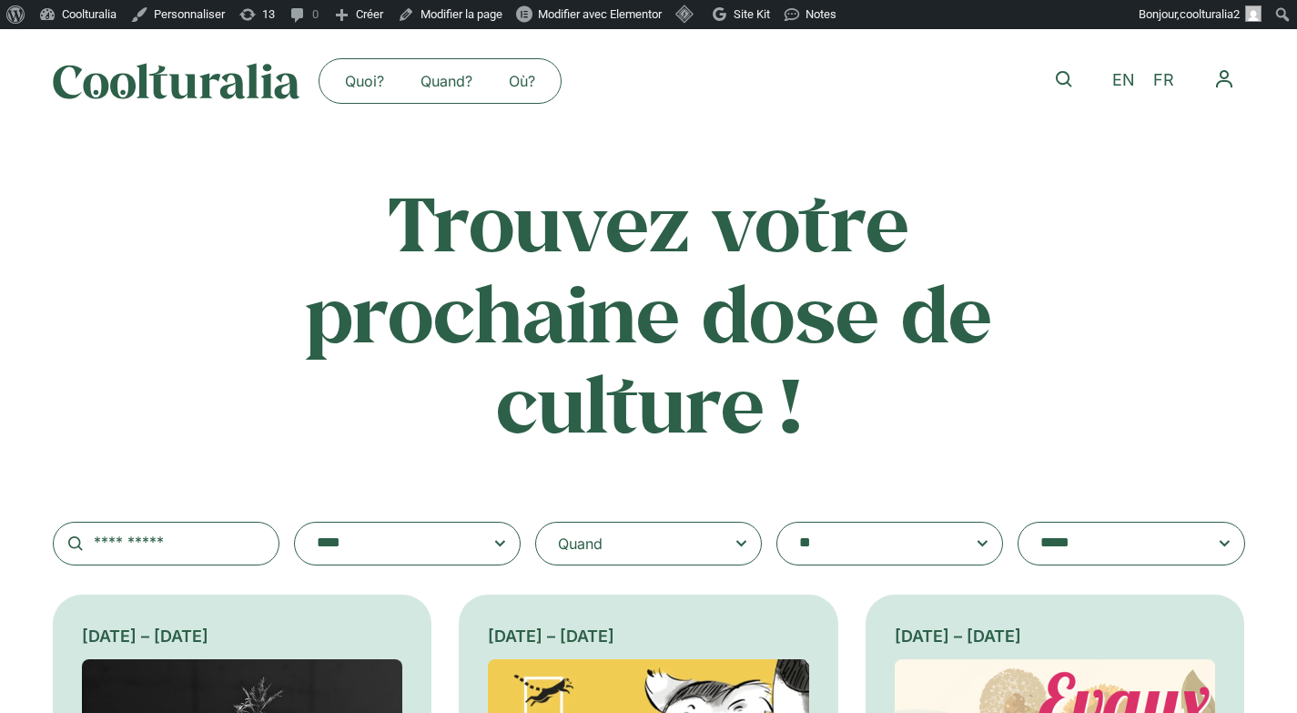
click at [847, 546] on textarea "**********" at bounding box center [872, 543] width 146 height 25
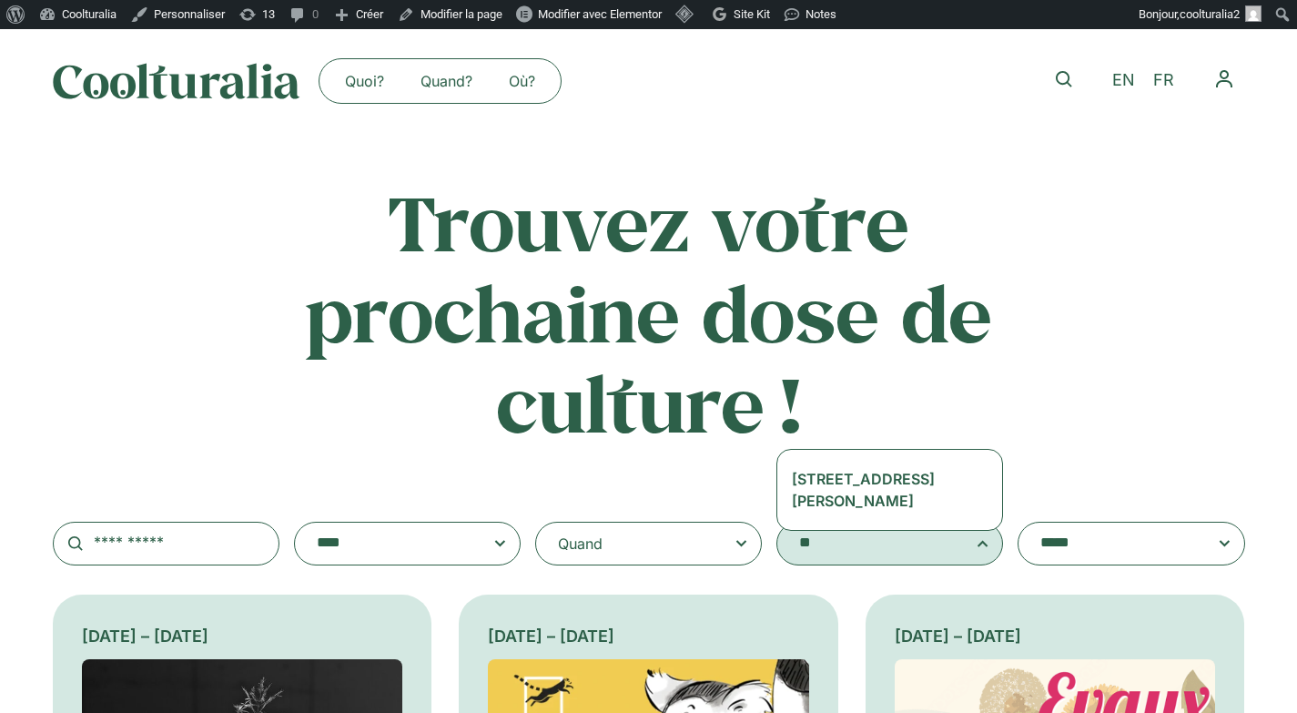
type textarea "**"
select select "****"
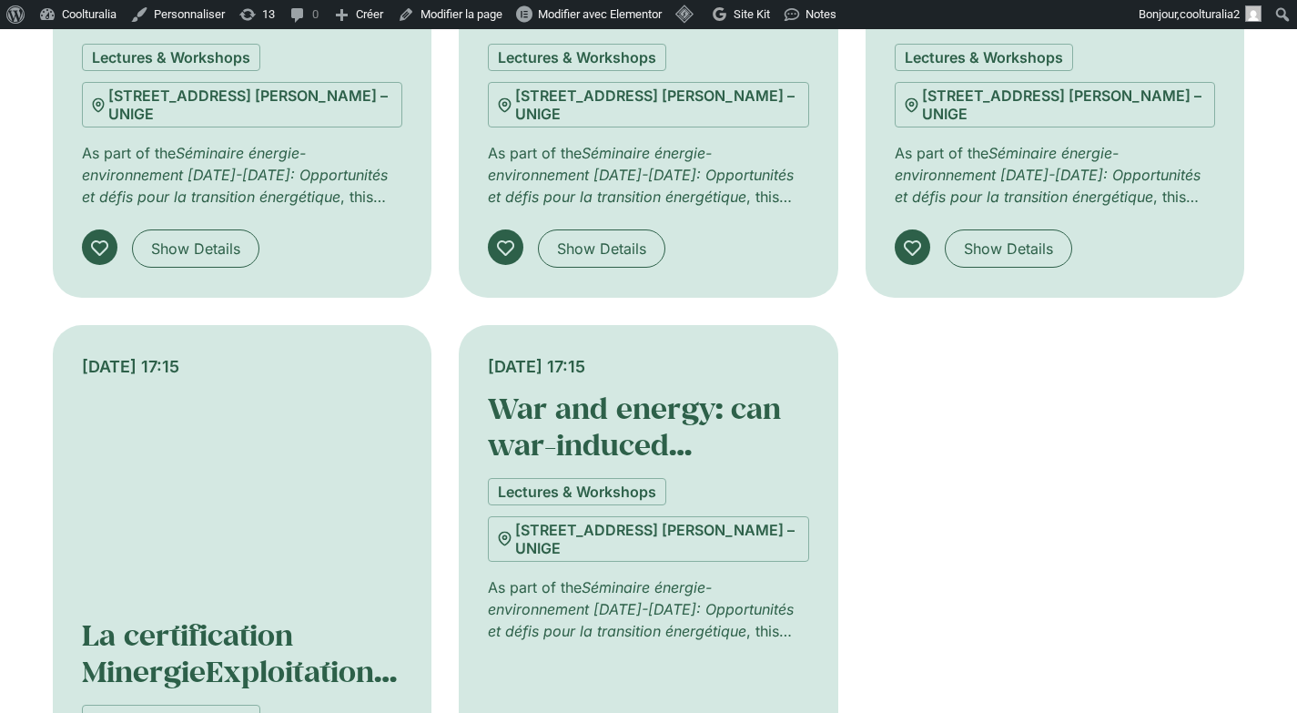
scroll to position [984, 0]
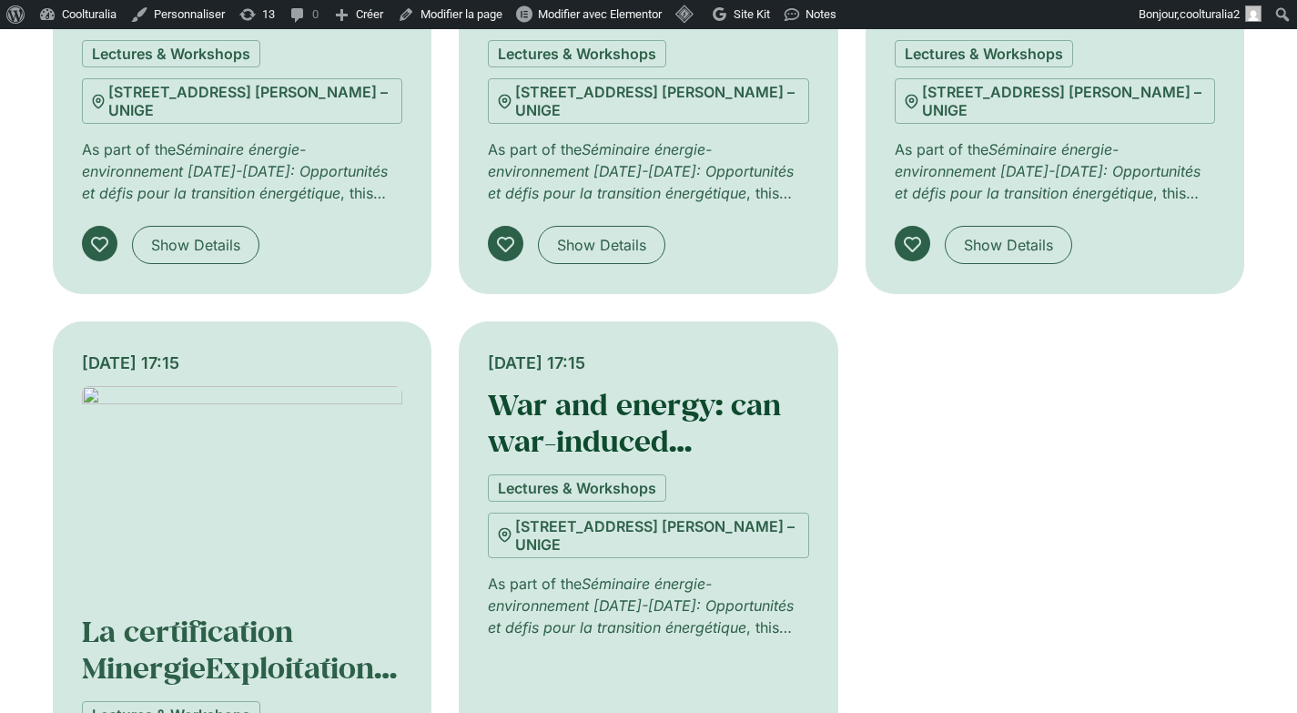
click at [581, 401] on link "War and energy: can war-induced electricity infrastructure loss drive sustainab…" at bounding box center [642, 495] width 309 height 221
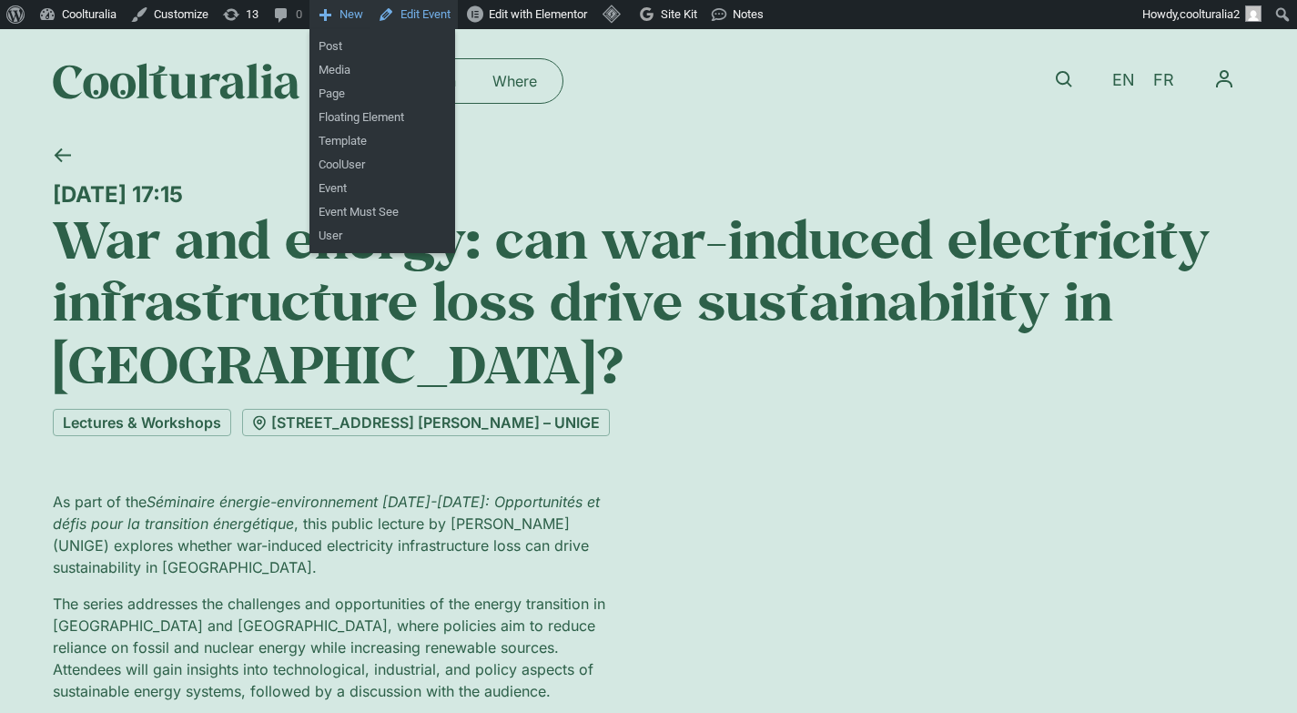
click at [426, 13] on link "Edit Event" at bounding box center [413, 14] width 87 height 29
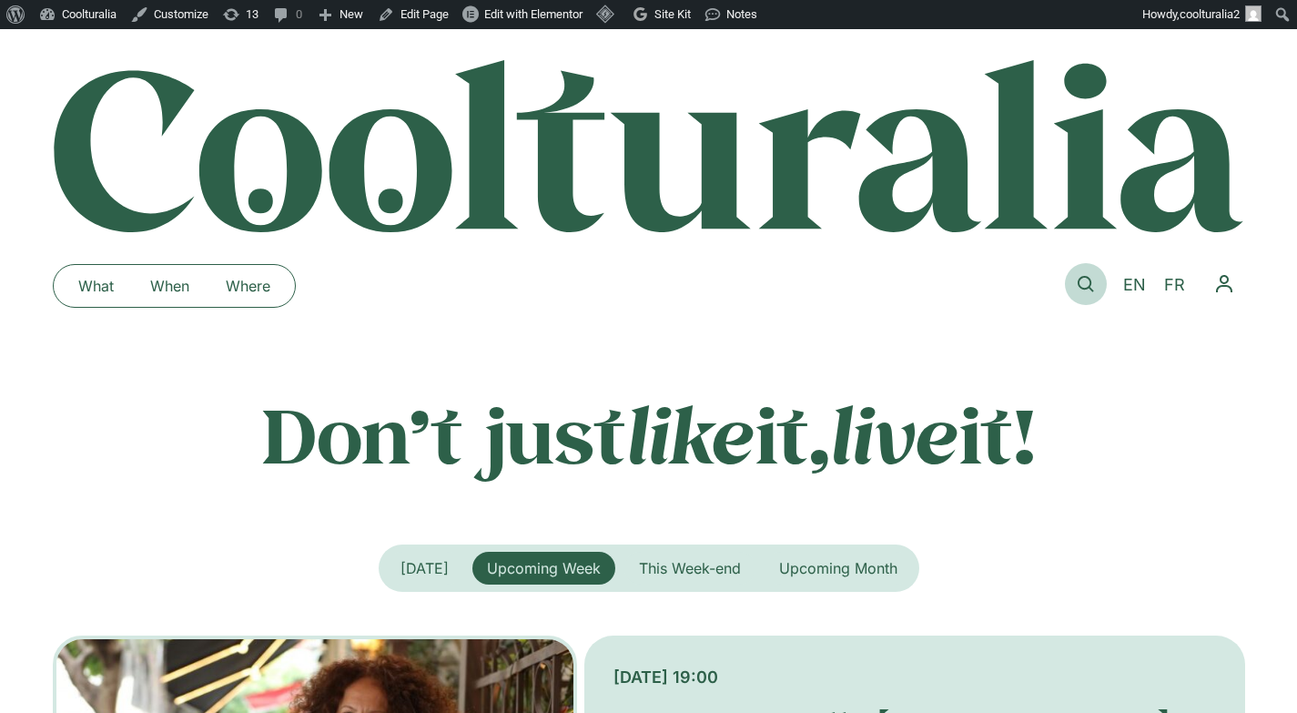
click at [1089, 283] on icon at bounding box center [1086, 284] width 16 height 16
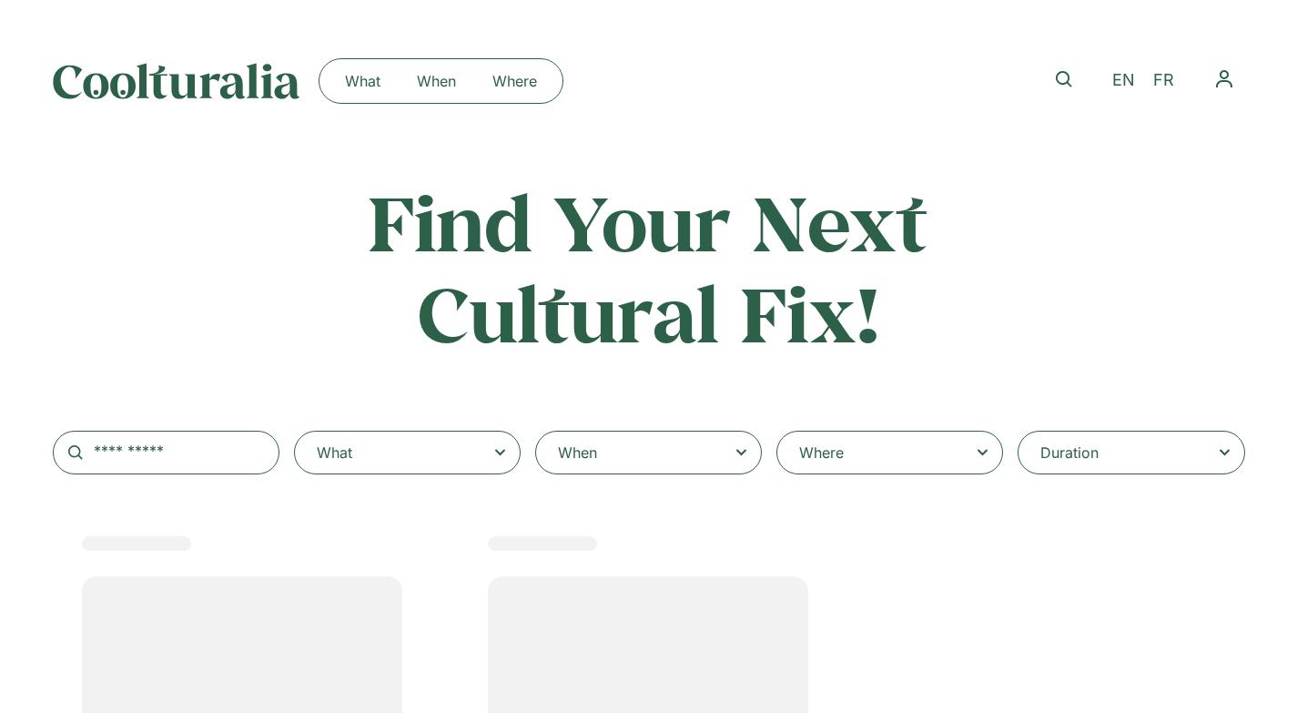
click at [916, 454] on div "Where" at bounding box center [889, 453] width 227 height 44
click at [0, 0] on select "**********" at bounding box center [0, 0] width 0 height 0
click at [916, 454] on div "Where" at bounding box center [889, 453] width 227 height 44
click at [0, 0] on select "**********" at bounding box center [0, 0] width 0 height 0
select select
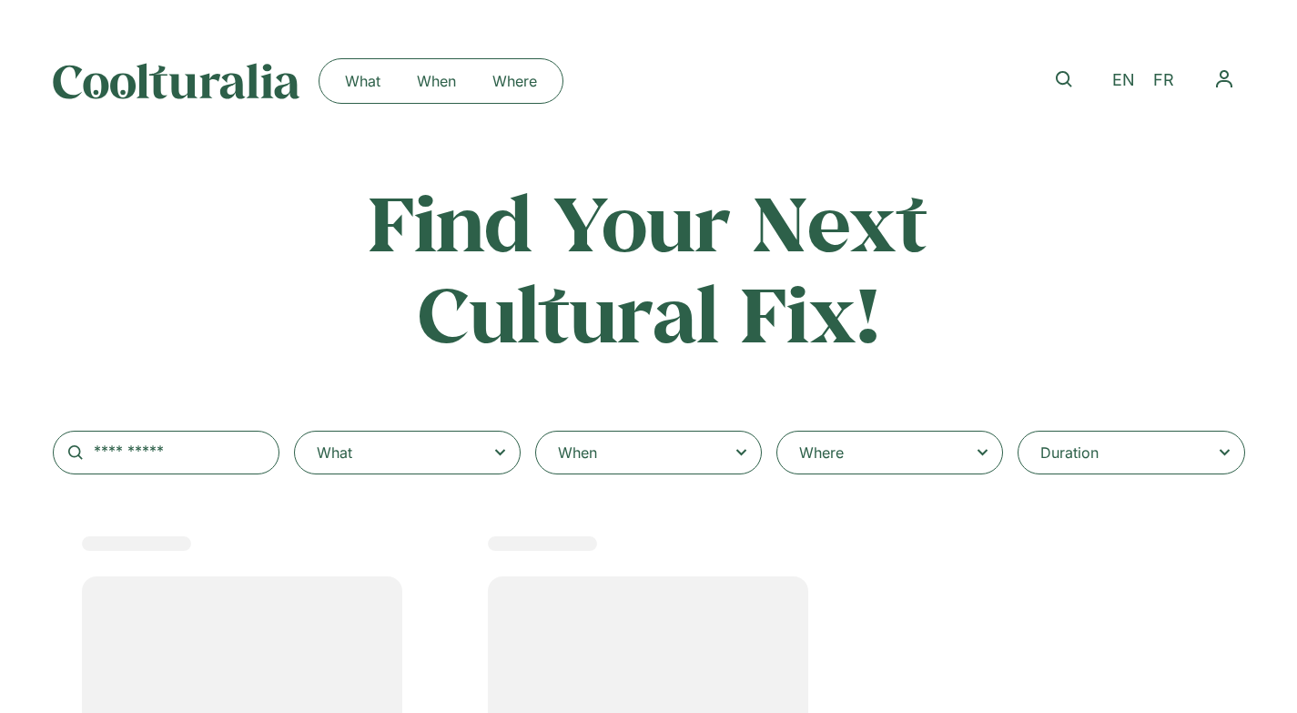
select select
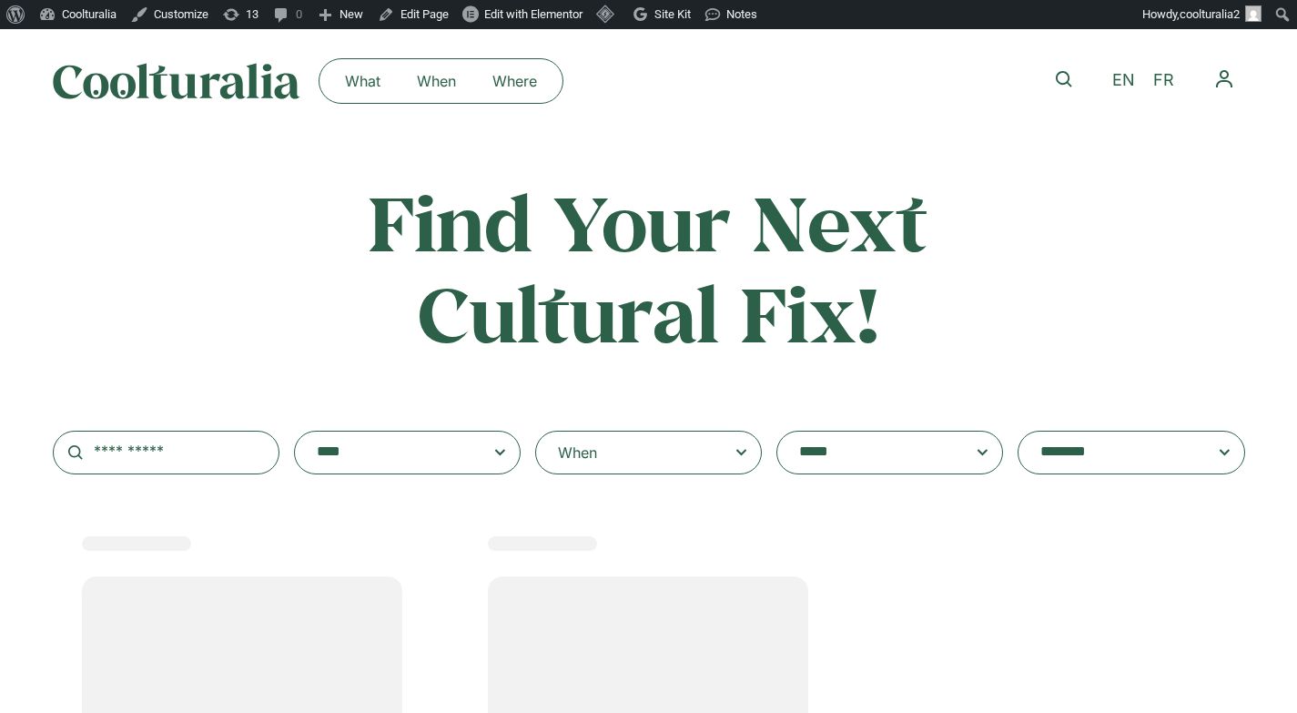
click at [892, 455] on textarea "**********" at bounding box center [872, 452] width 146 height 25
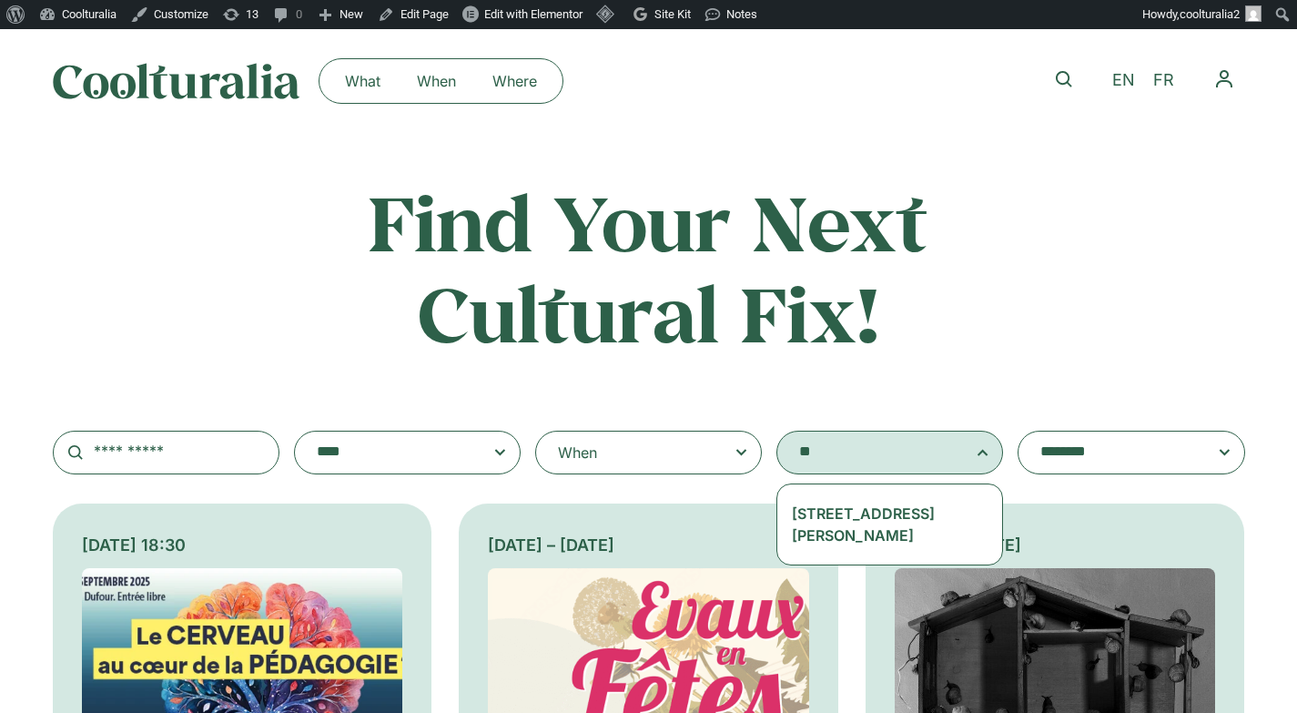
type textarea "**"
select select "****"
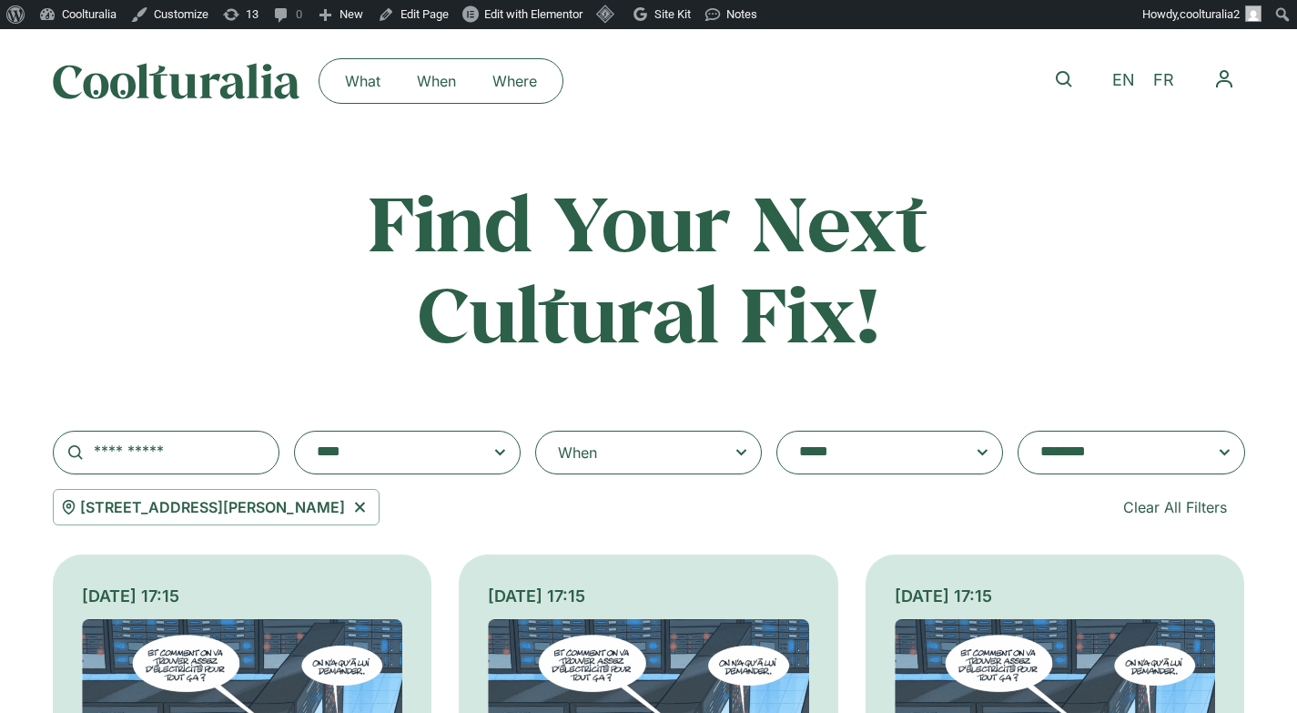
scroll to position [4, 0]
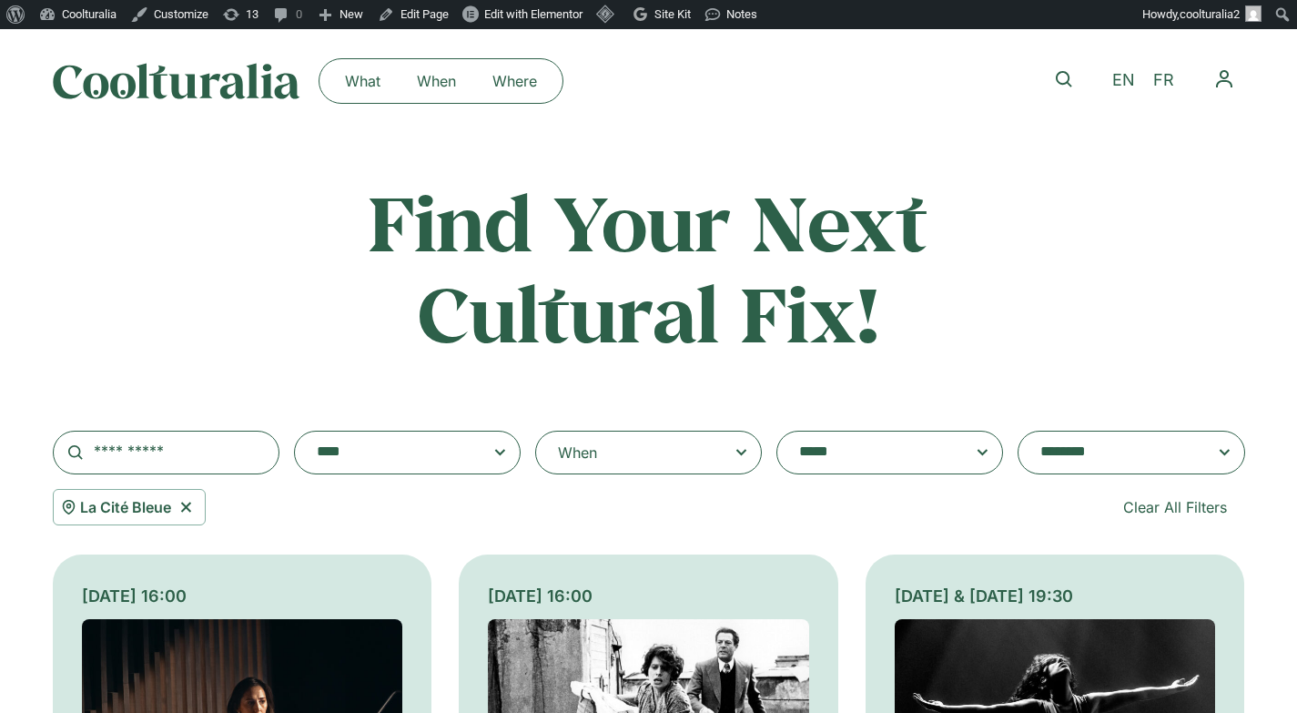
select select "****"
click at [867, 441] on textarea "**********" at bounding box center [872, 452] width 146 height 25
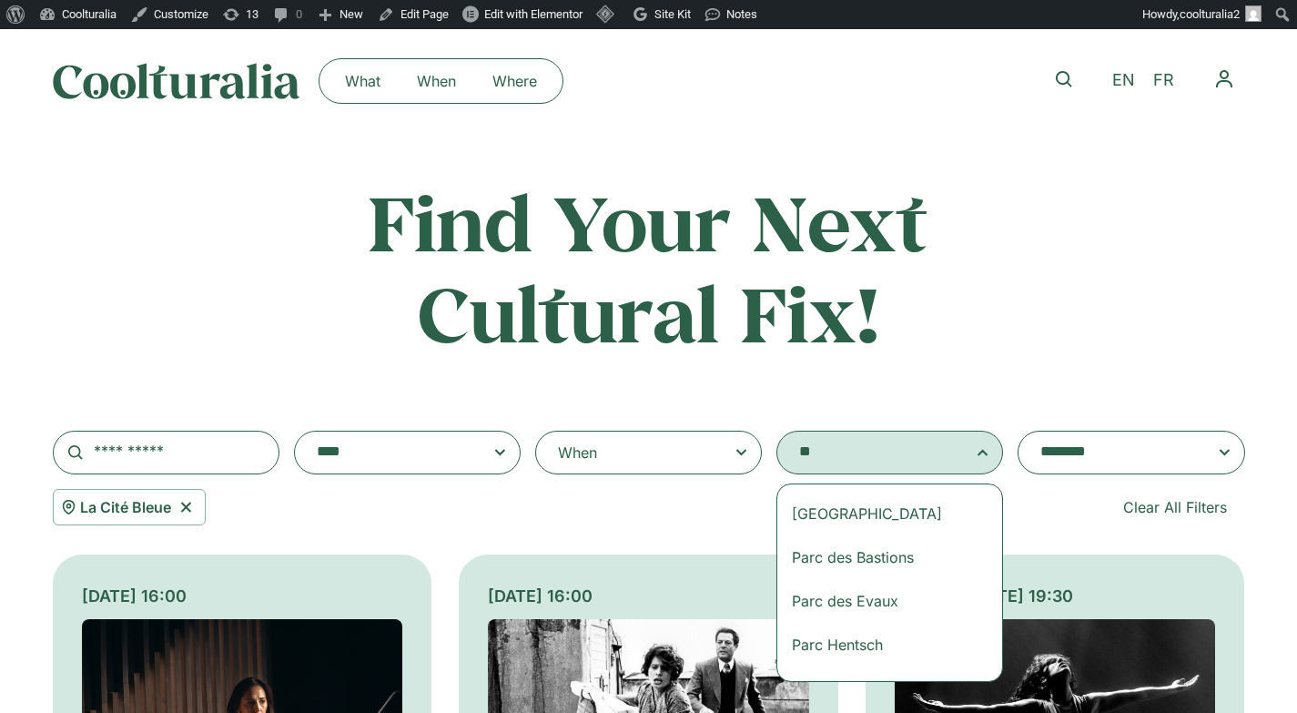
scroll to position [0, 0]
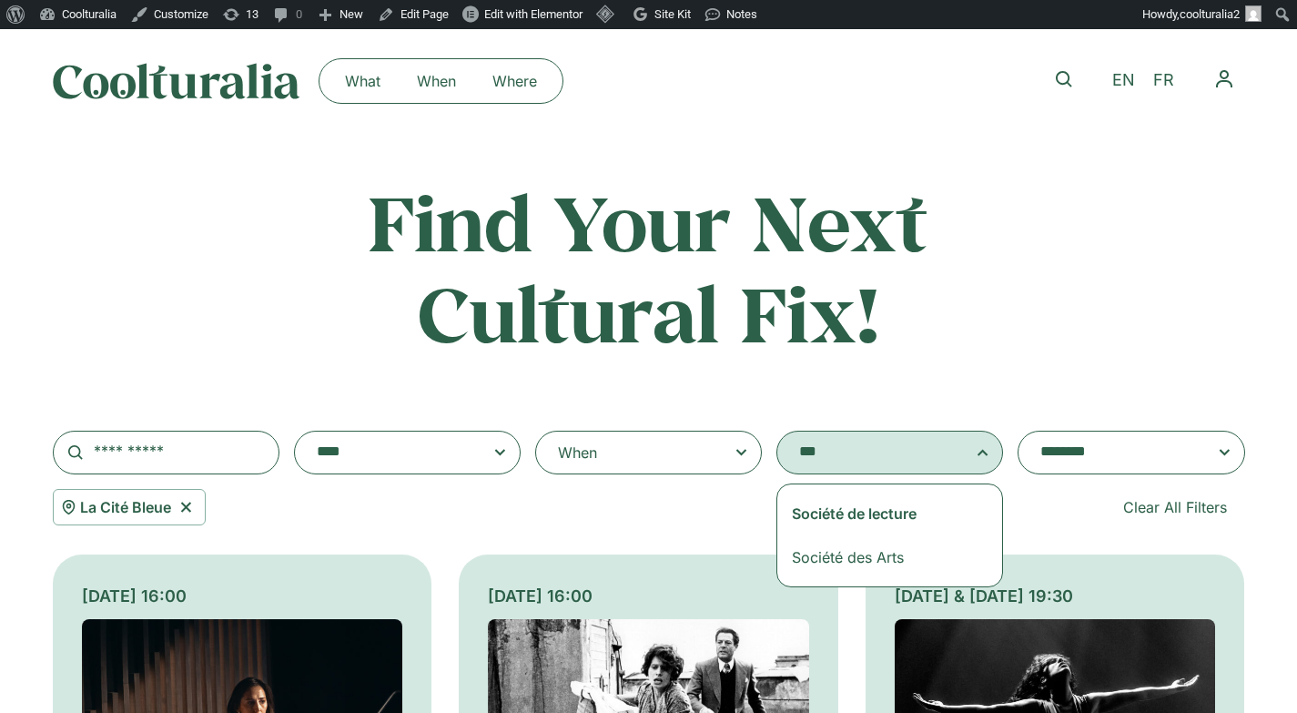
type textarea "***"
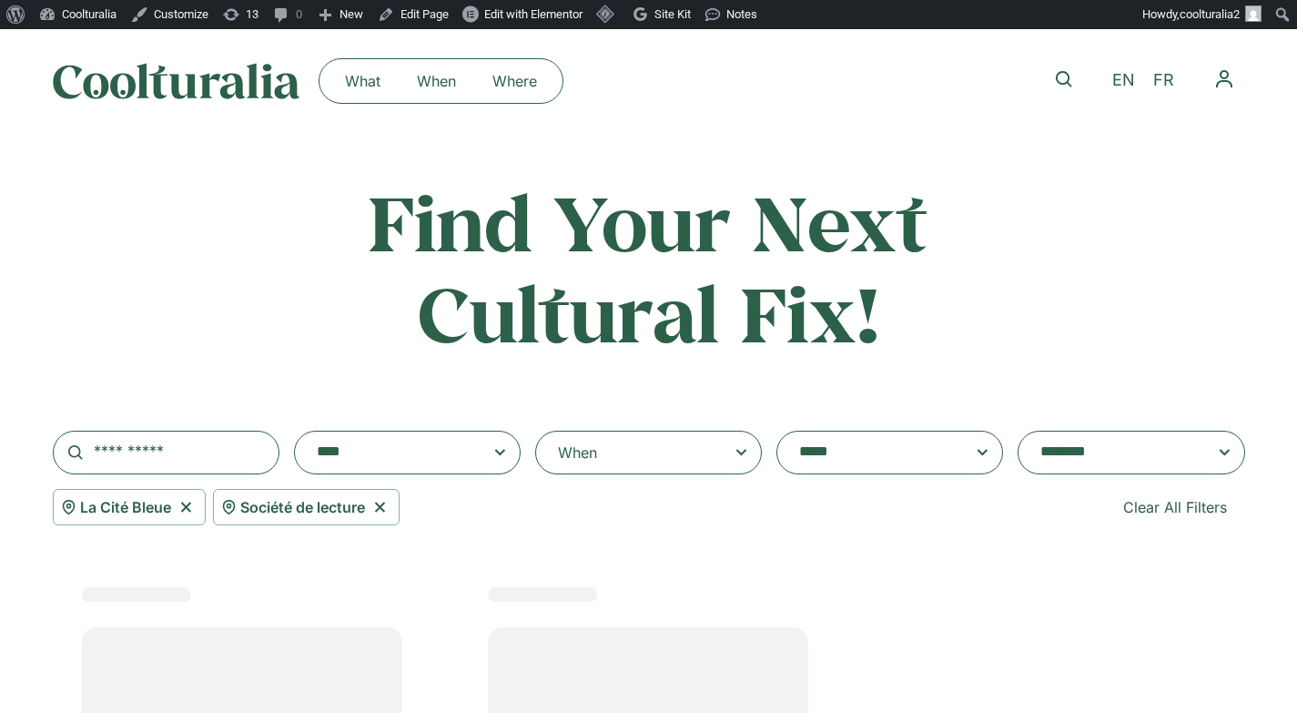
click at [184, 503] on icon at bounding box center [186, 507] width 23 height 22
select select "***"
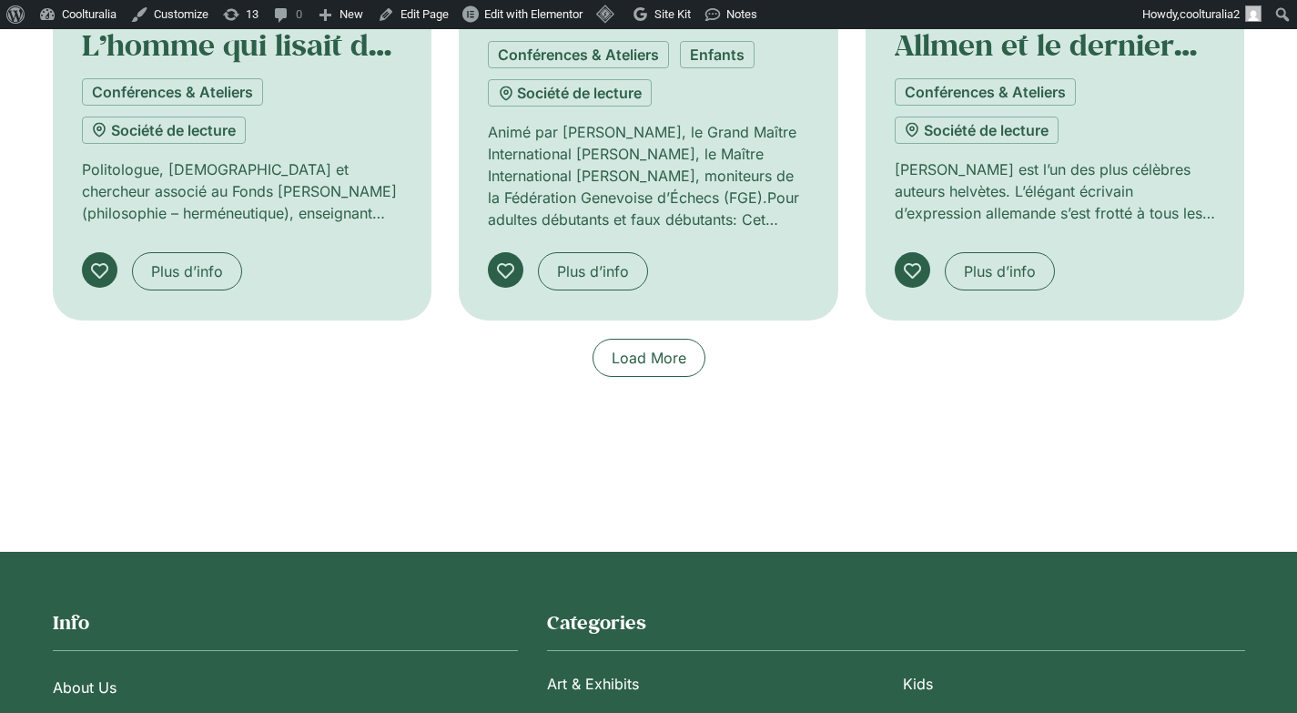
scroll to position [1507, 0]
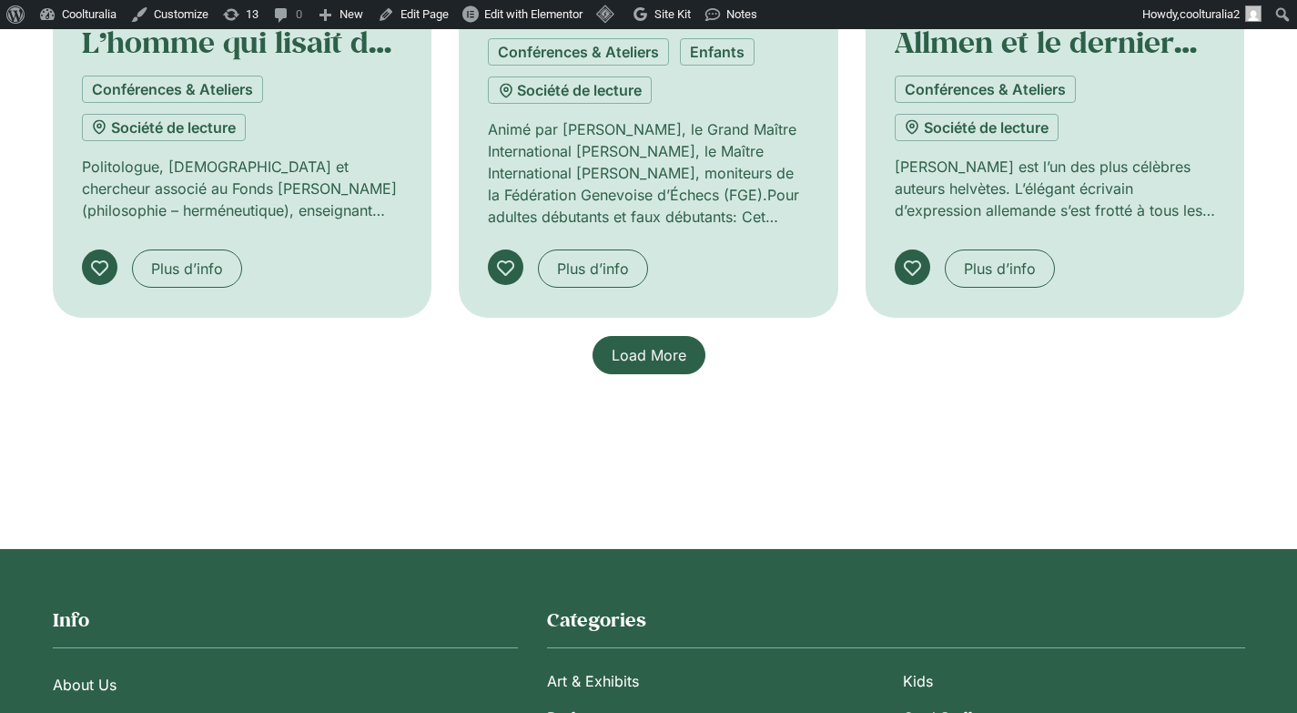
click at [645, 355] on span "Load More" at bounding box center [649, 355] width 75 height 22
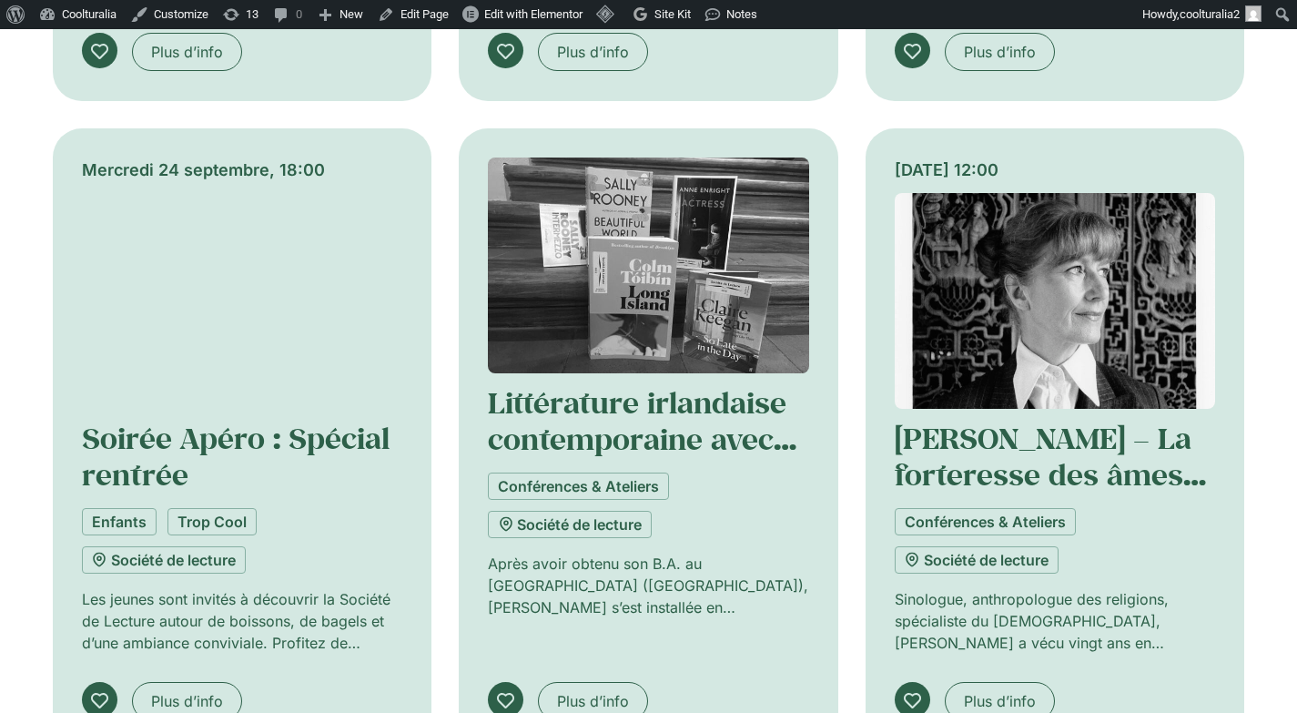
scroll to position [1728, 0]
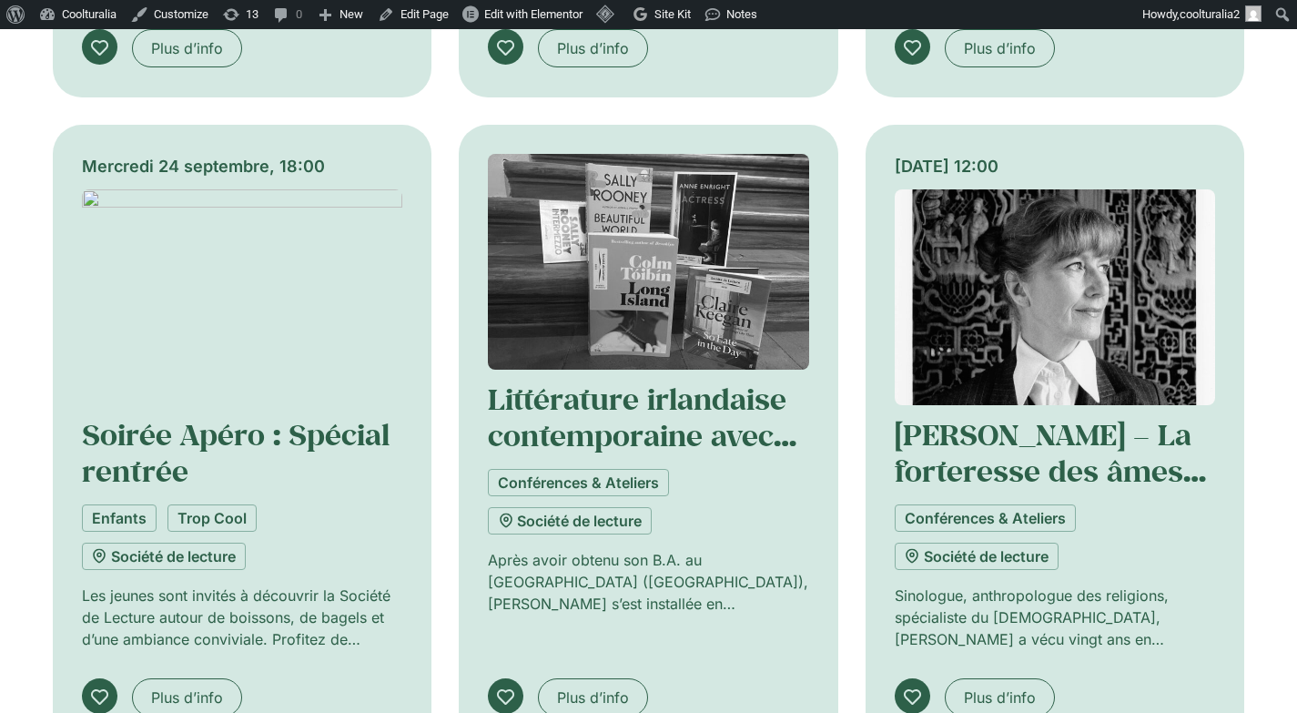
click at [640, 233] on img at bounding box center [648, 262] width 321 height 216
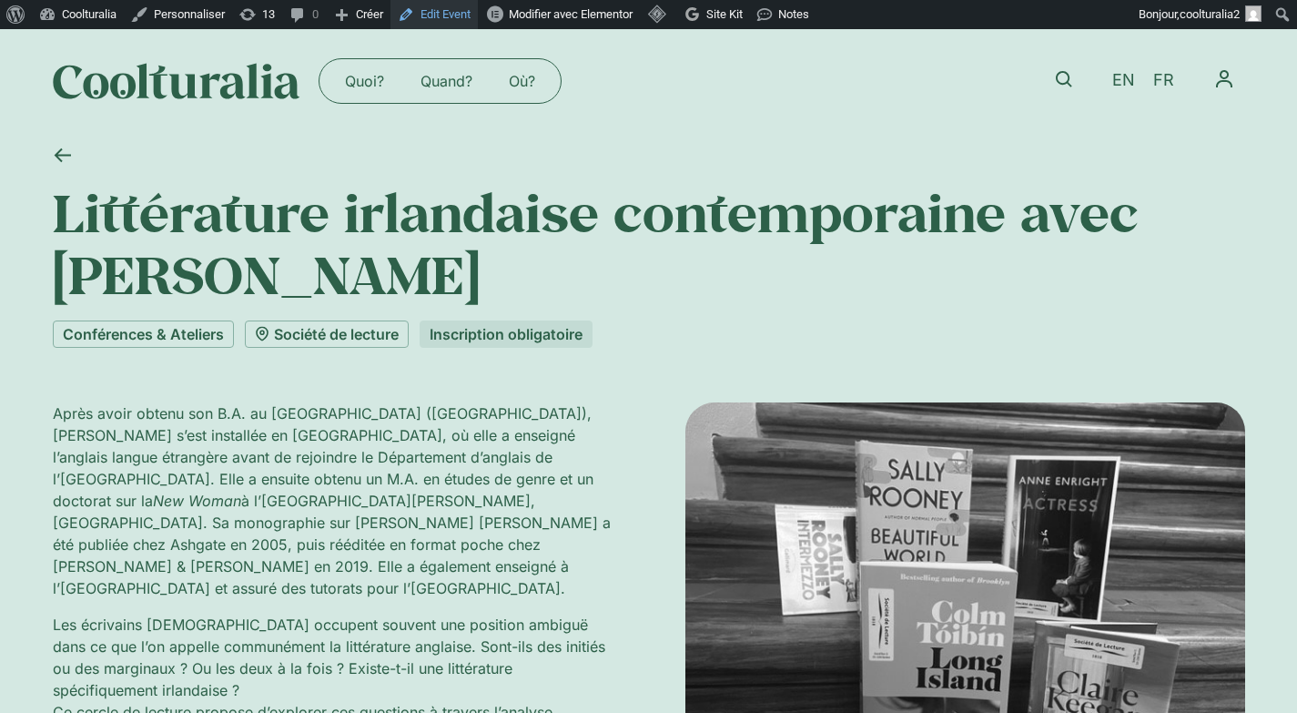
click at [456, 15] on link "Edit Event" at bounding box center [433, 14] width 87 height 29
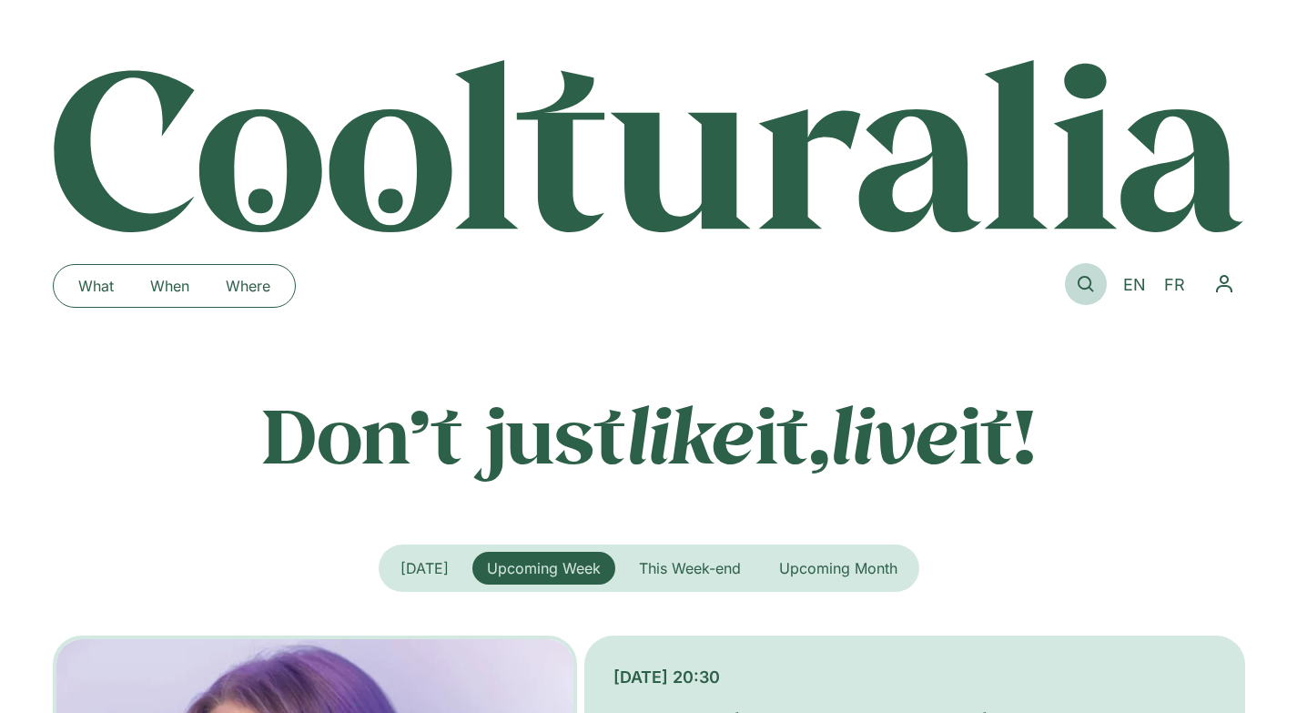
click at [1088, 290] on icon at bounding box center [1086, 284] width 16 height 16
click at [1080, 280] on icon at bounding box center [1086, 284] width 16 height 16
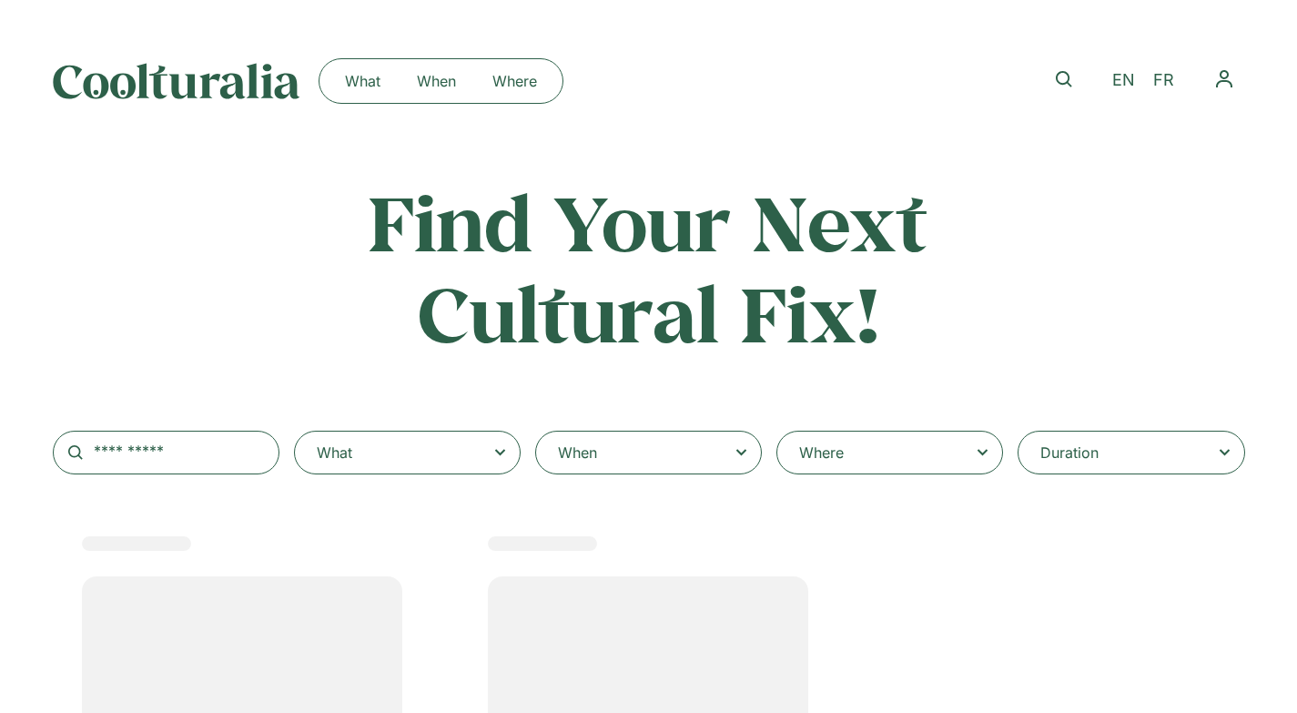
select select
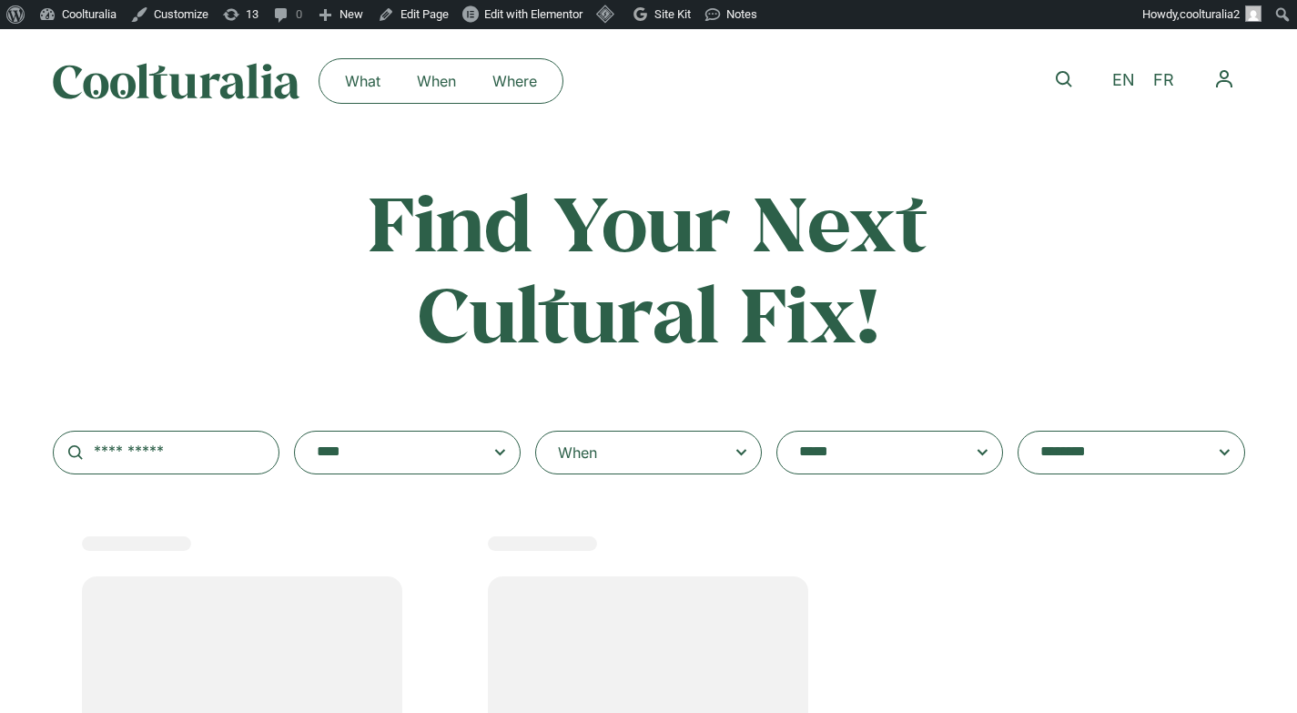
click at [876, 459] on textarea "**********" at bounding box center [872, 452] width 146 height 25
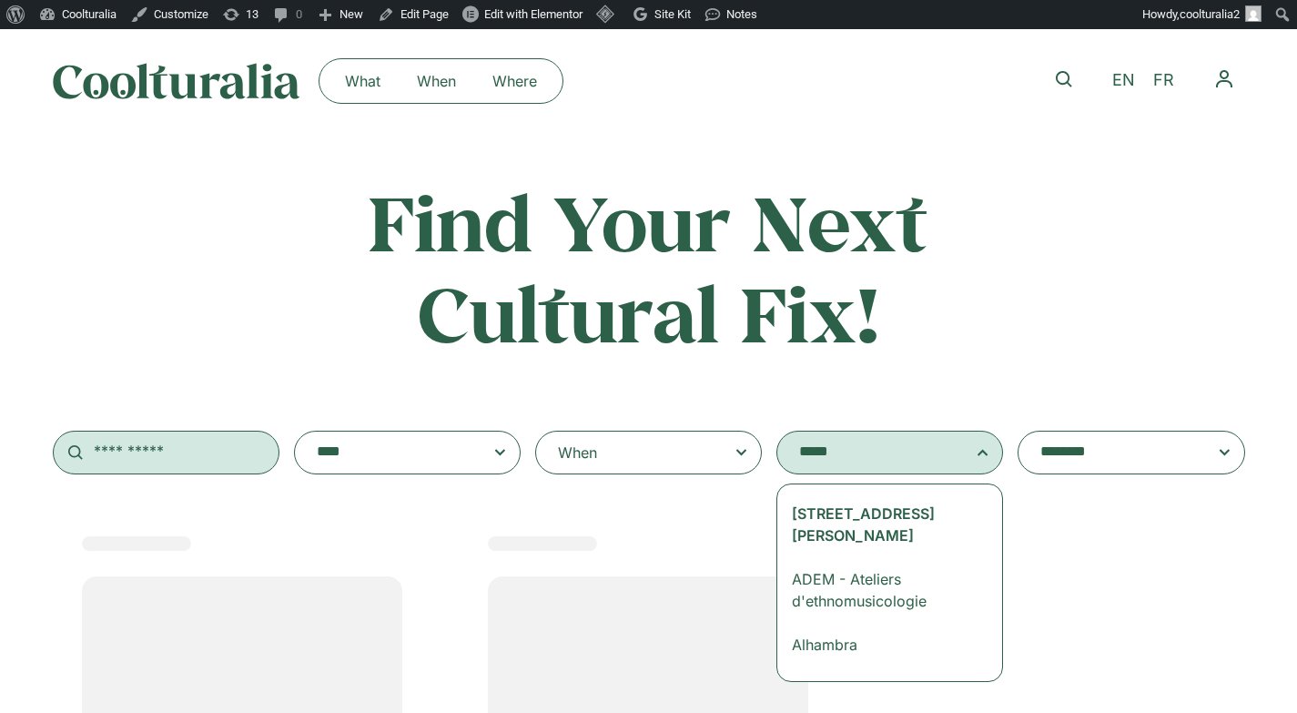
click at [182, 456] on input "text" at bounding box center [166, 453] width 227 height 44
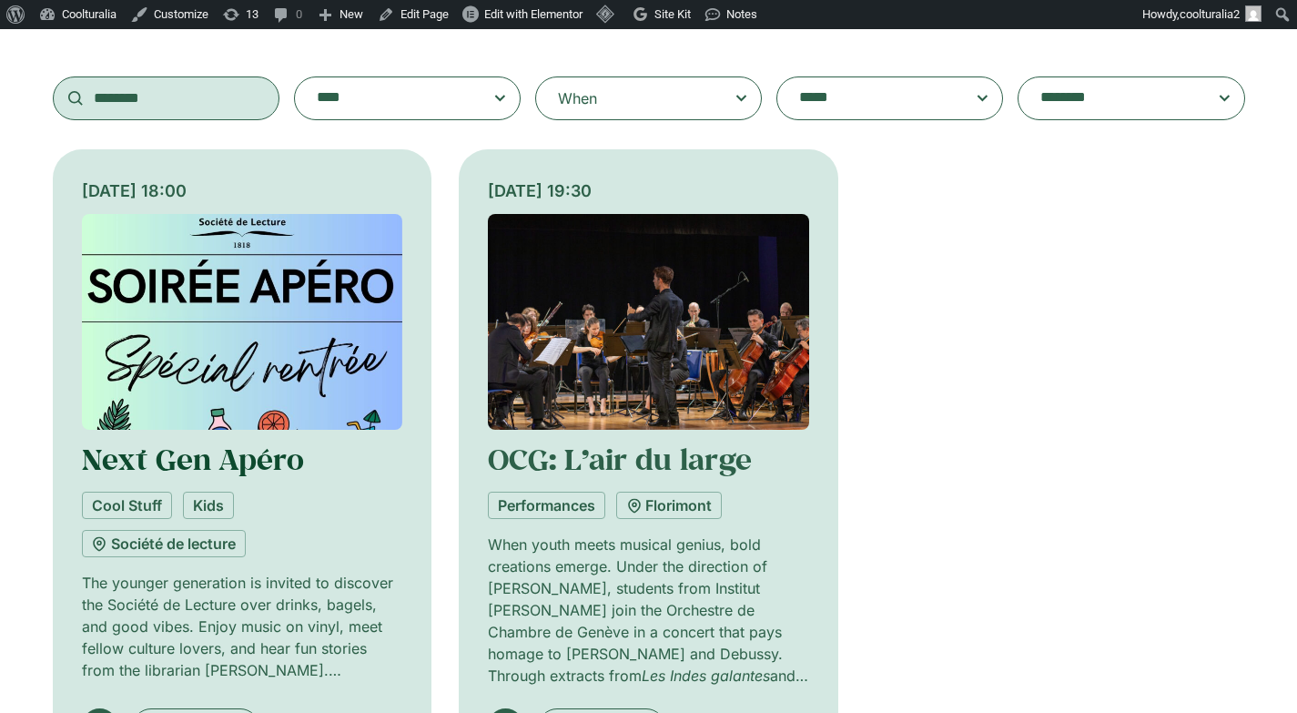
scroll to position [358, 0]
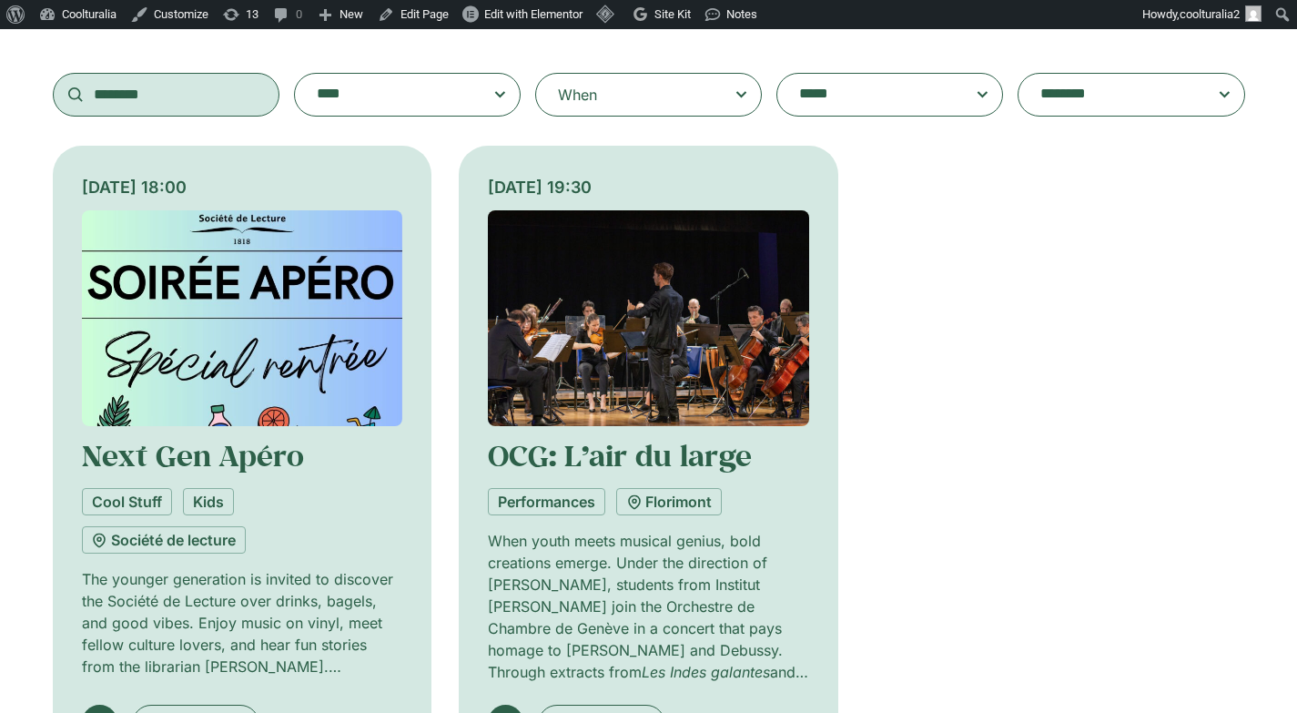
type input "********"
click at [240, 376] on img at bounding box center [242, 318] width 321 height 216
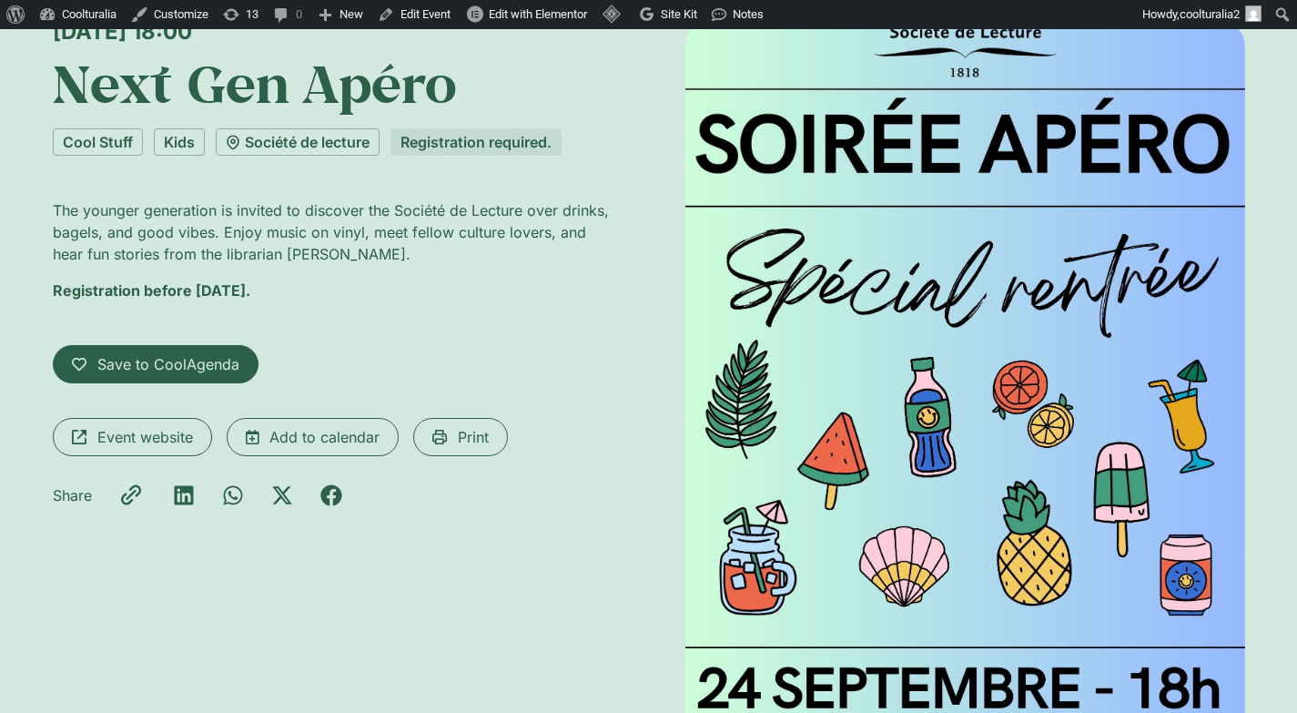
scroll to position [164, 0]
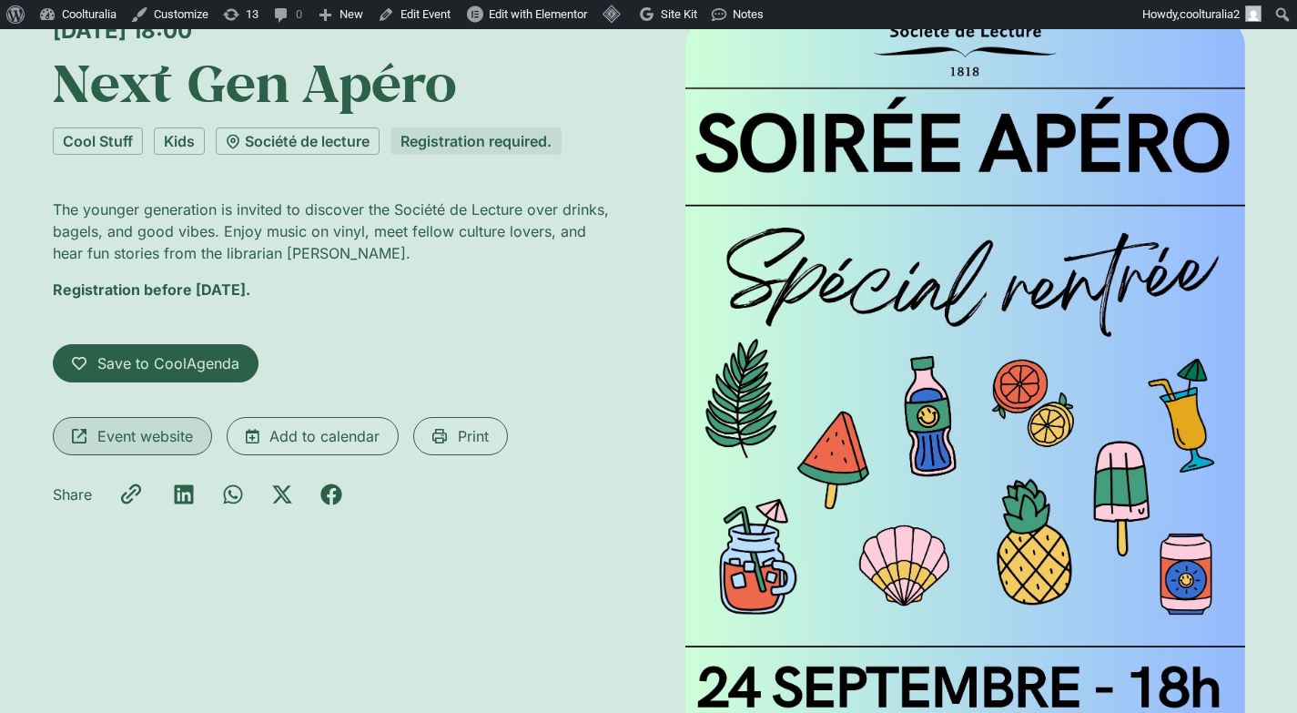
click at [159, 431] on span "Event website" at bounding box center [145, 436] width 96 height 22
